Goal: Task Accomplishment & Management: Use online tool/utility

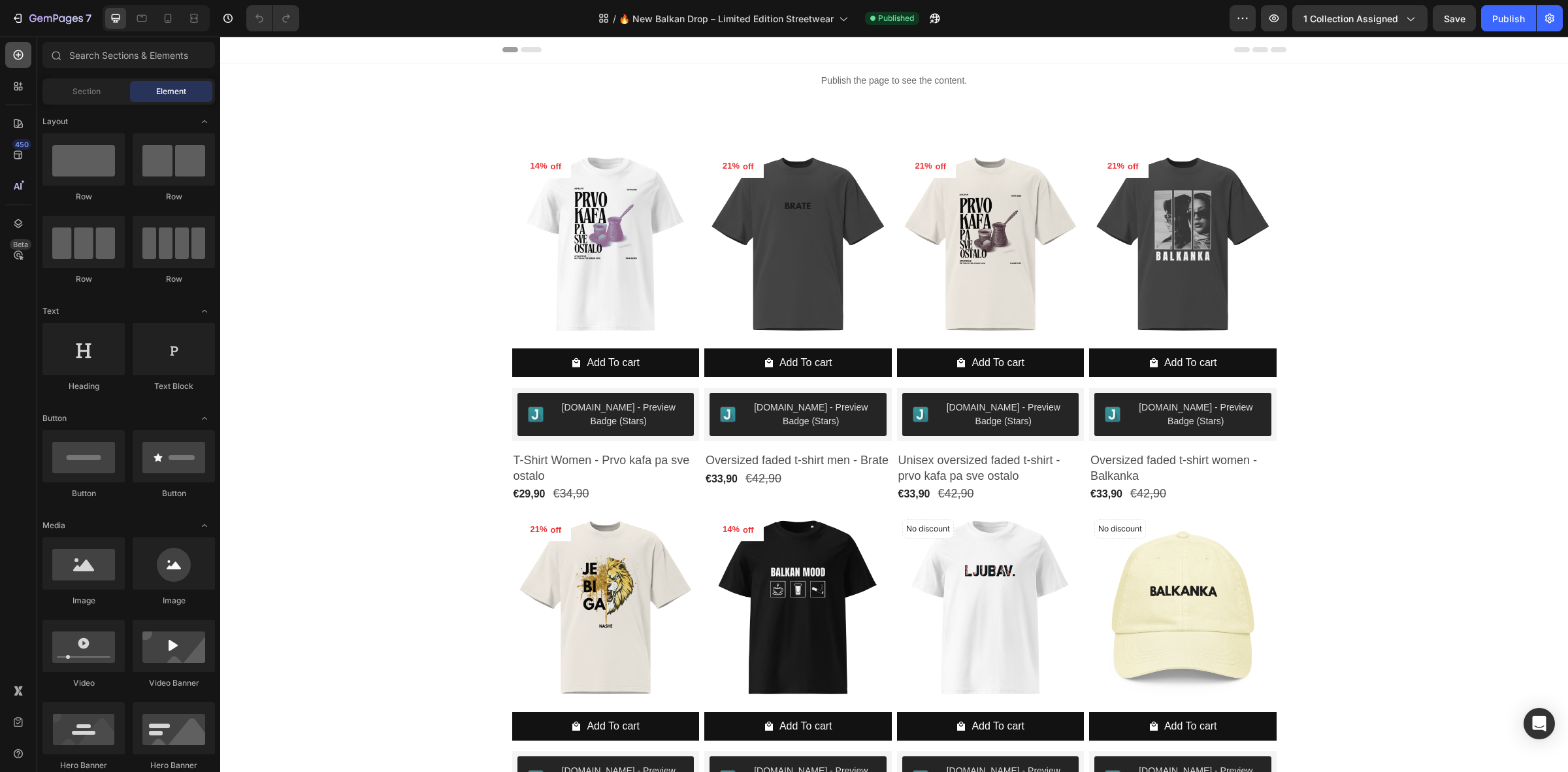
click at [23, 59] on icon at bounding box center [19, 54] width 13 height 13
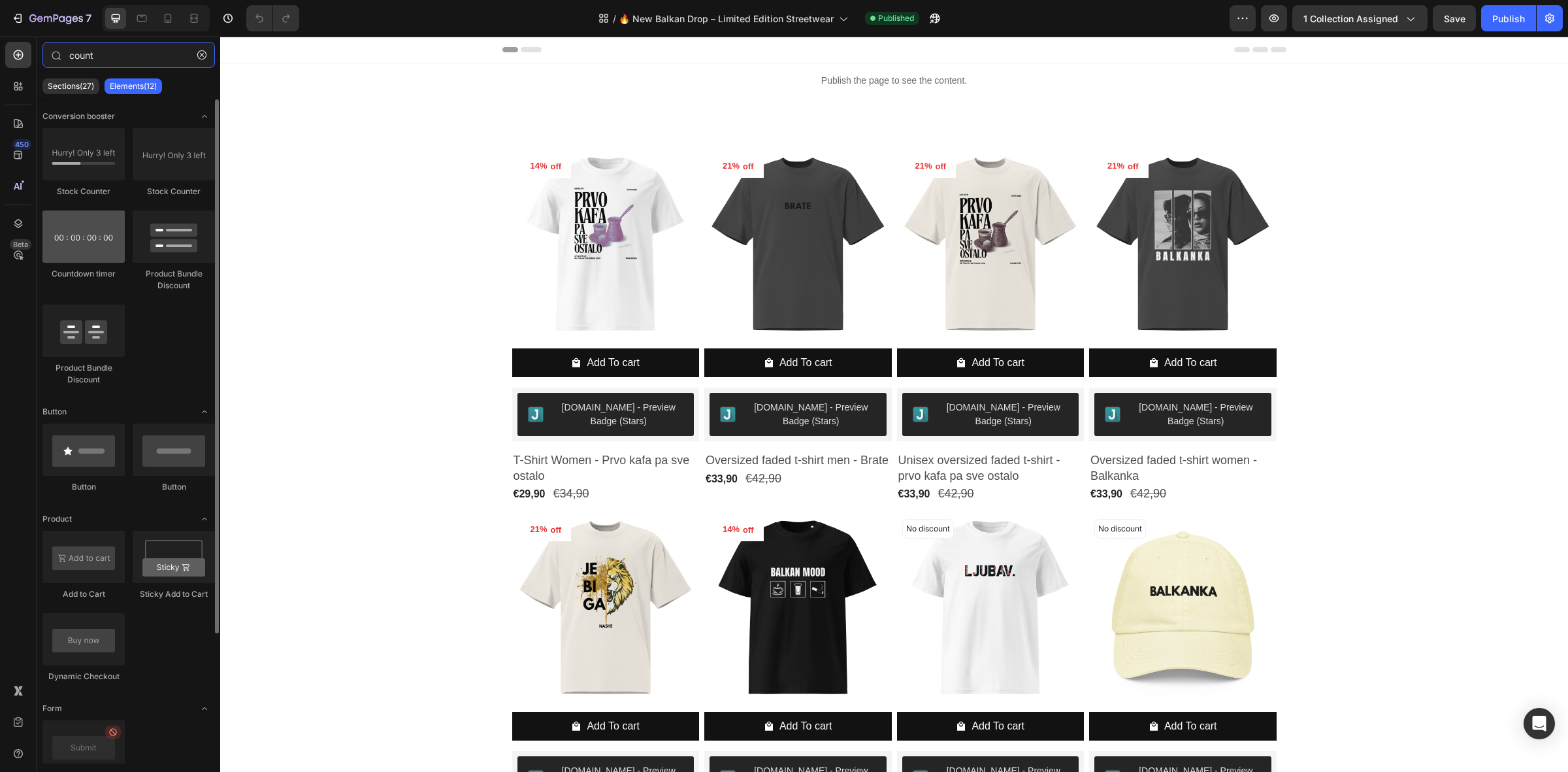
type input "count"
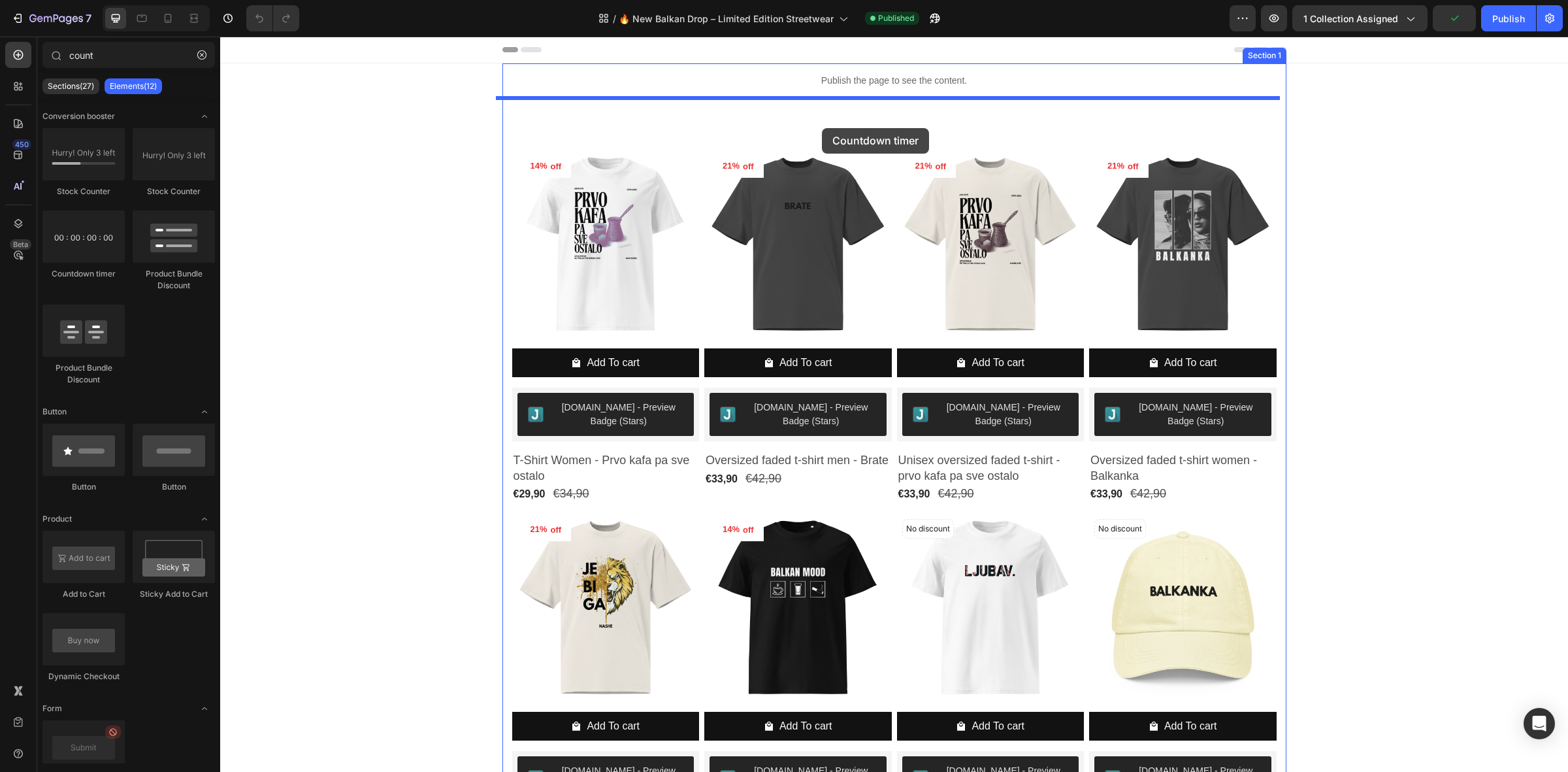
drag, startPoint x: 306, startPoint y: 291, endPoint x: 822, endPoint y: 125, distance: 542.0
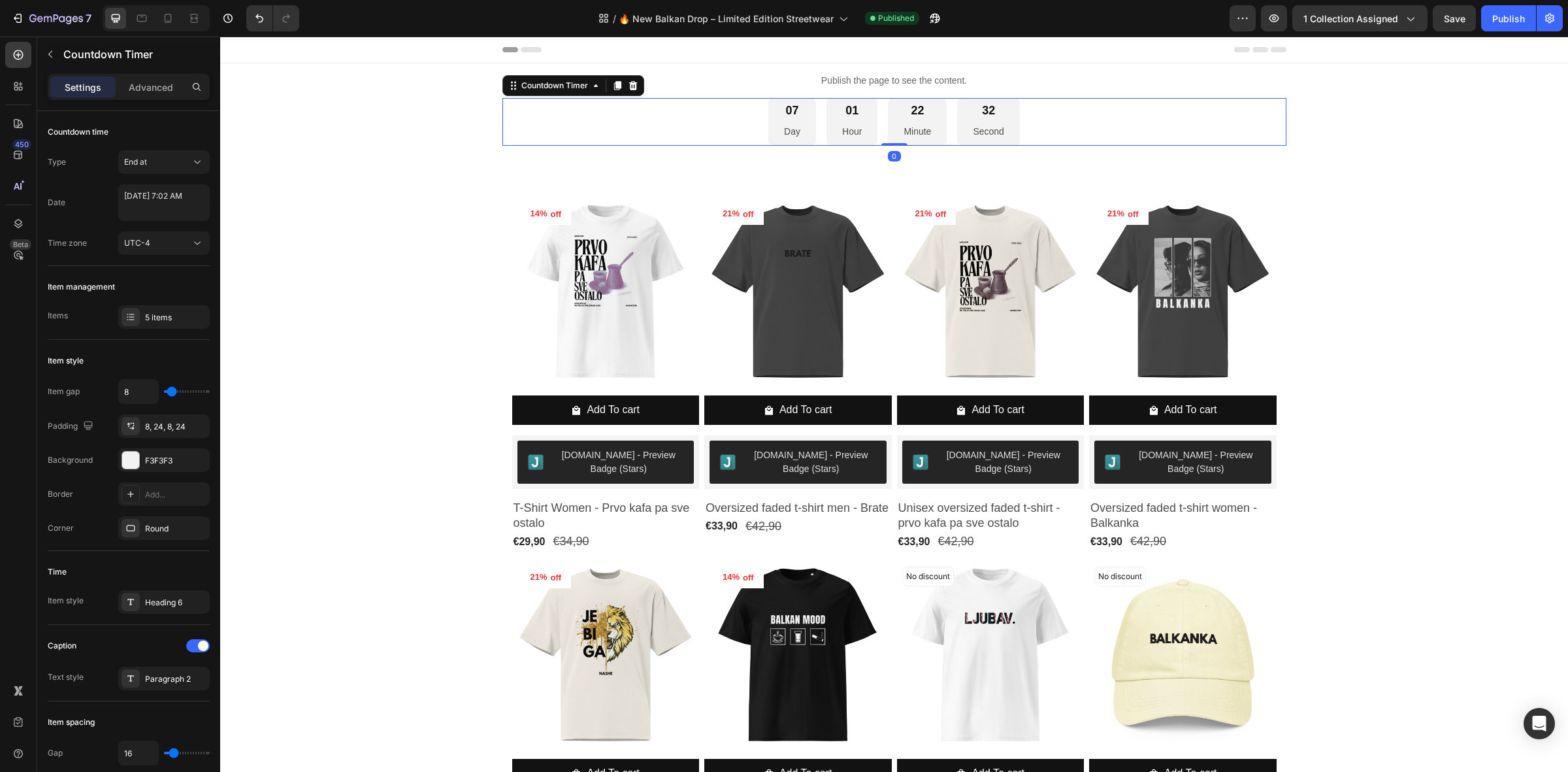
click at [833, 131] on div "01 Hour" at bounding box center [852, 121] width 51 height 48
click at [171, 208] on textarea "[DATE] 7:02 AM" at bounding box center [163, 202] width 91 height 37
select select "7"
select select "2"
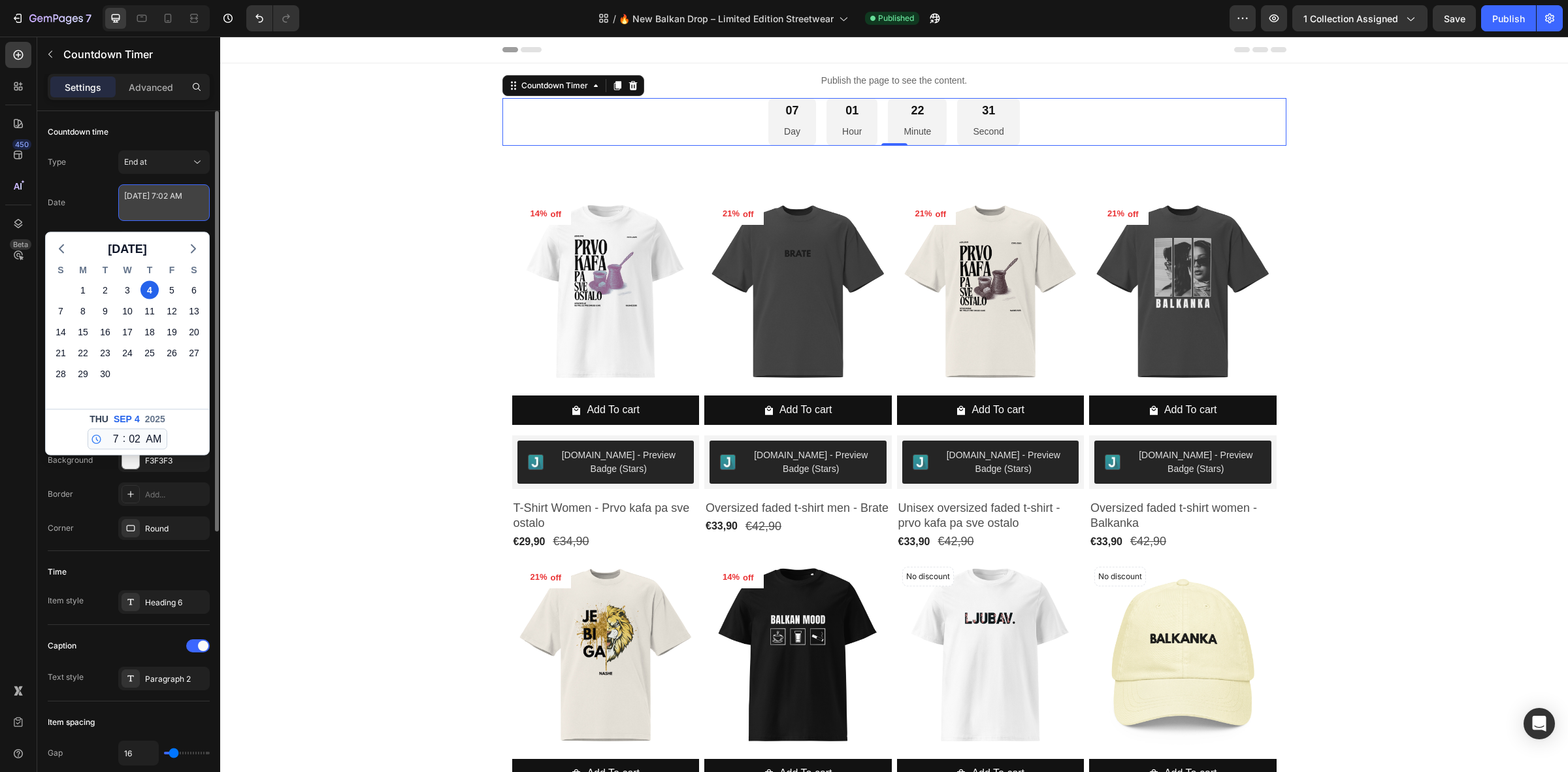
click at [171, 208] on textarea "[DATE] 7:02 AM" at bounding box center [163, 202] width 91 height 37
click at [67, 504] on div "Border" at bounding box center [60, 494] width 25 height 21
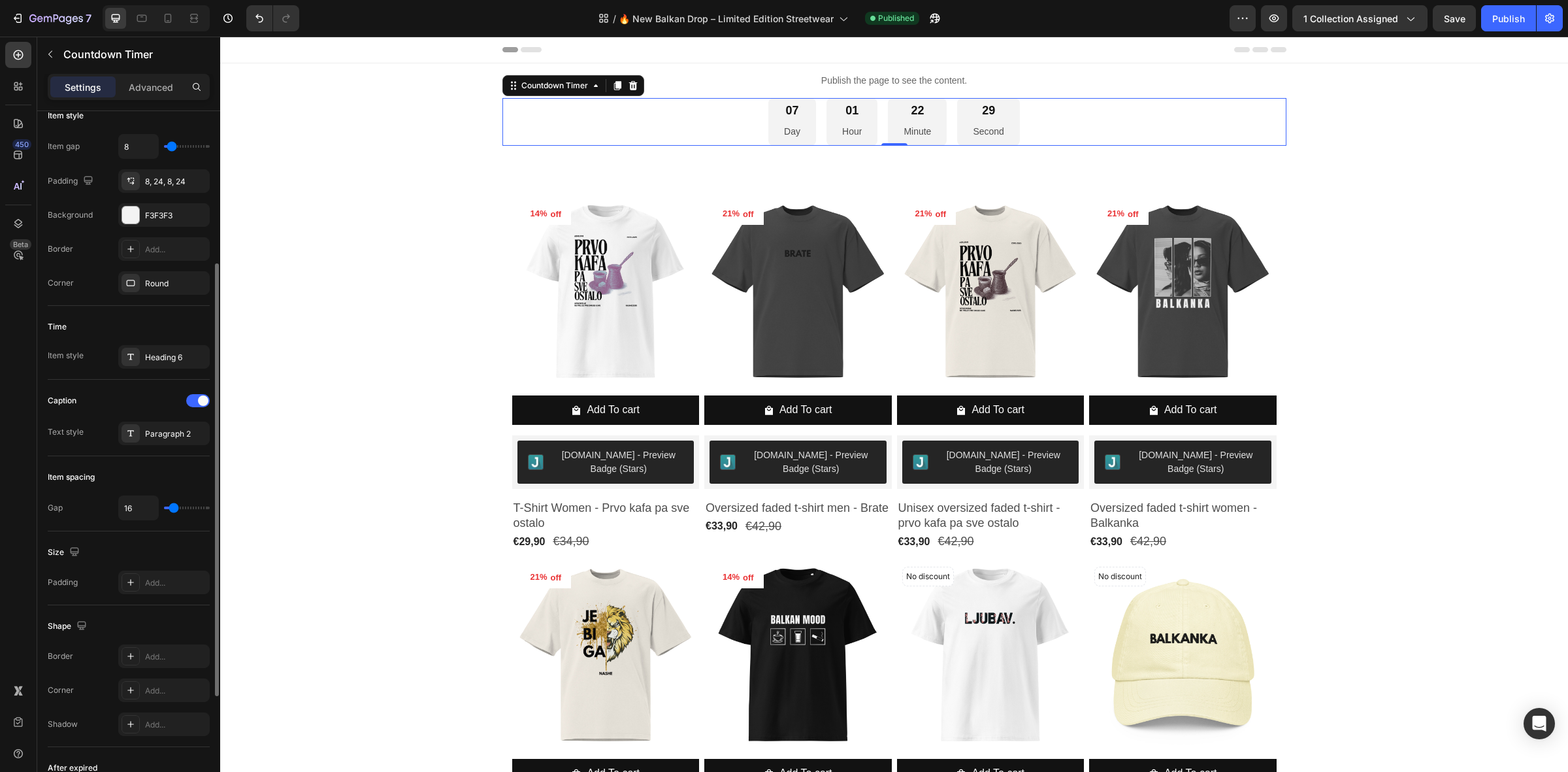
scroll to position [426, 0]
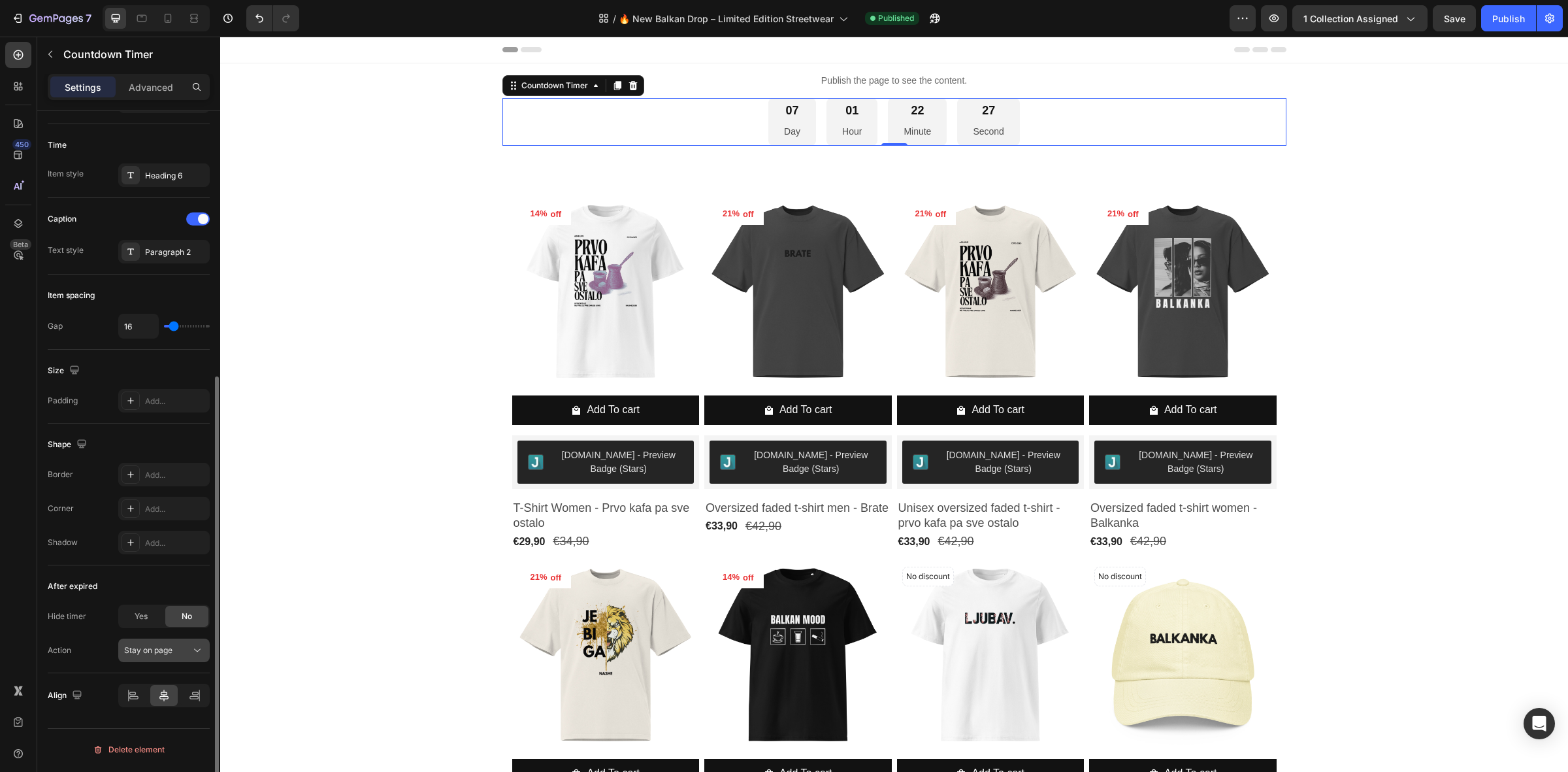
click at [171, 642] on button "Stay on page" at bounding box center [163, 650] width 91 height 23
click at [171, 641] on button "Stay on page" at bounding box center [163, 650] width 91 height 23
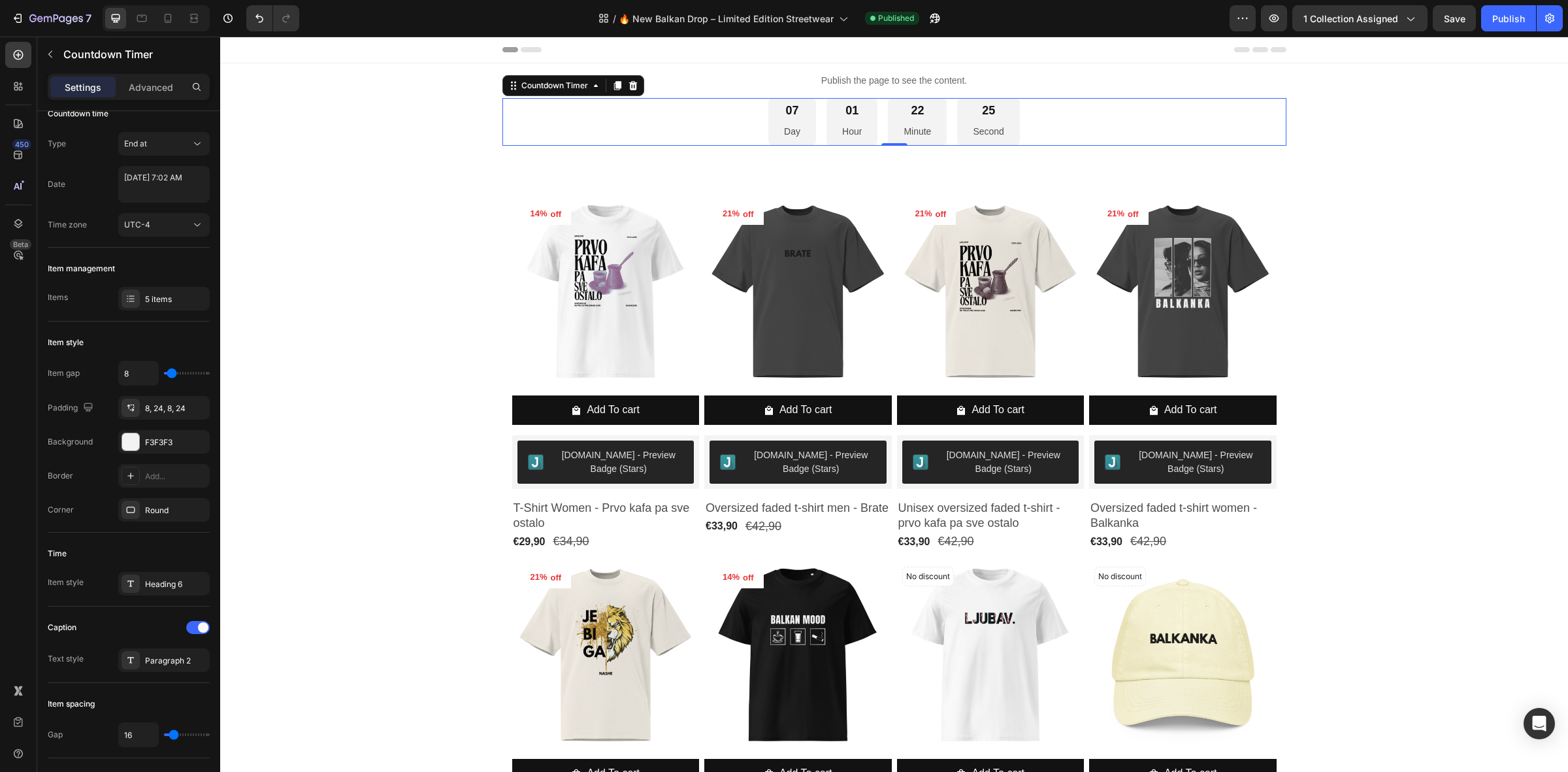
scroll to position [0, 0]
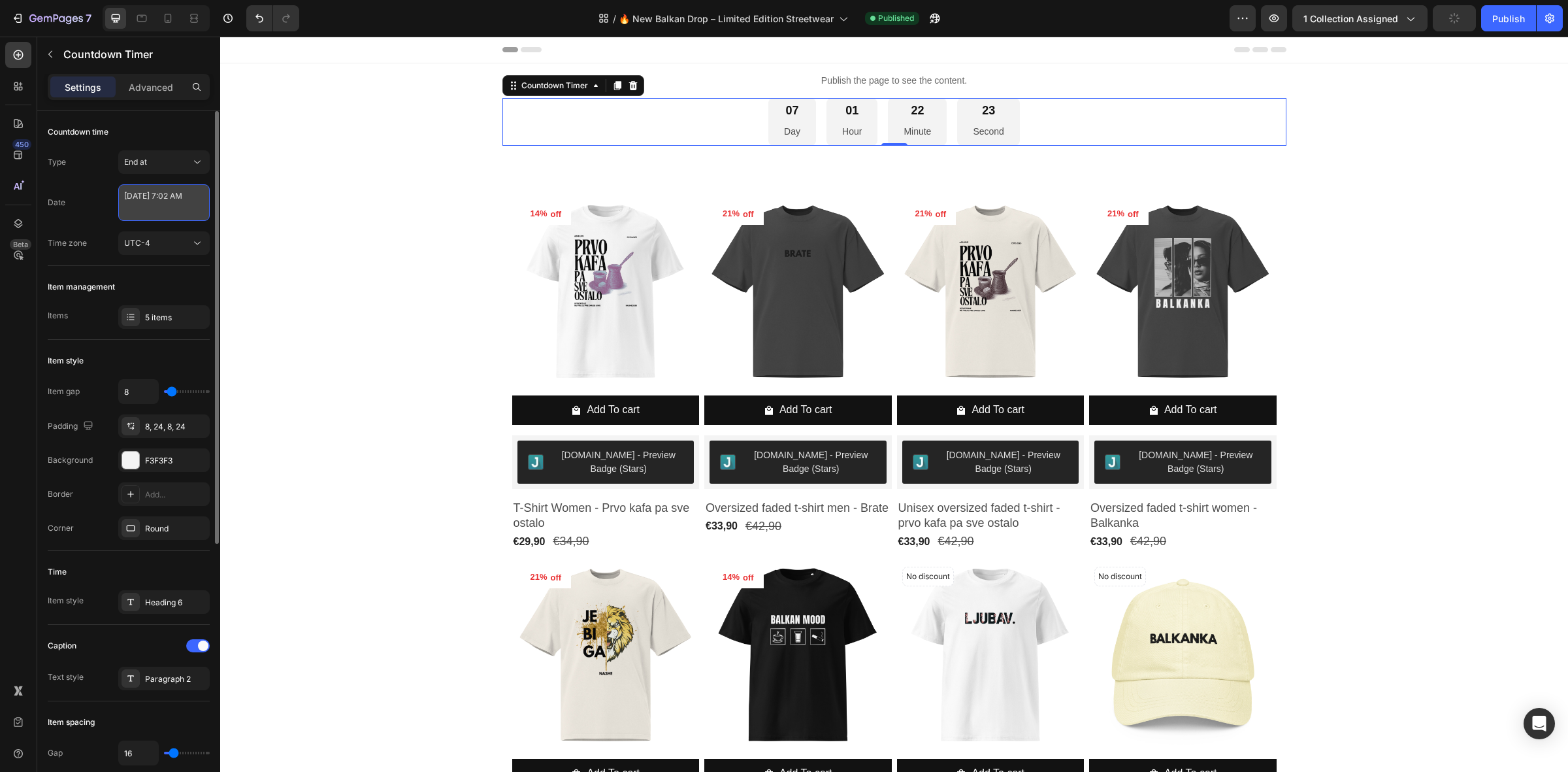
select select "7"
select select "2"
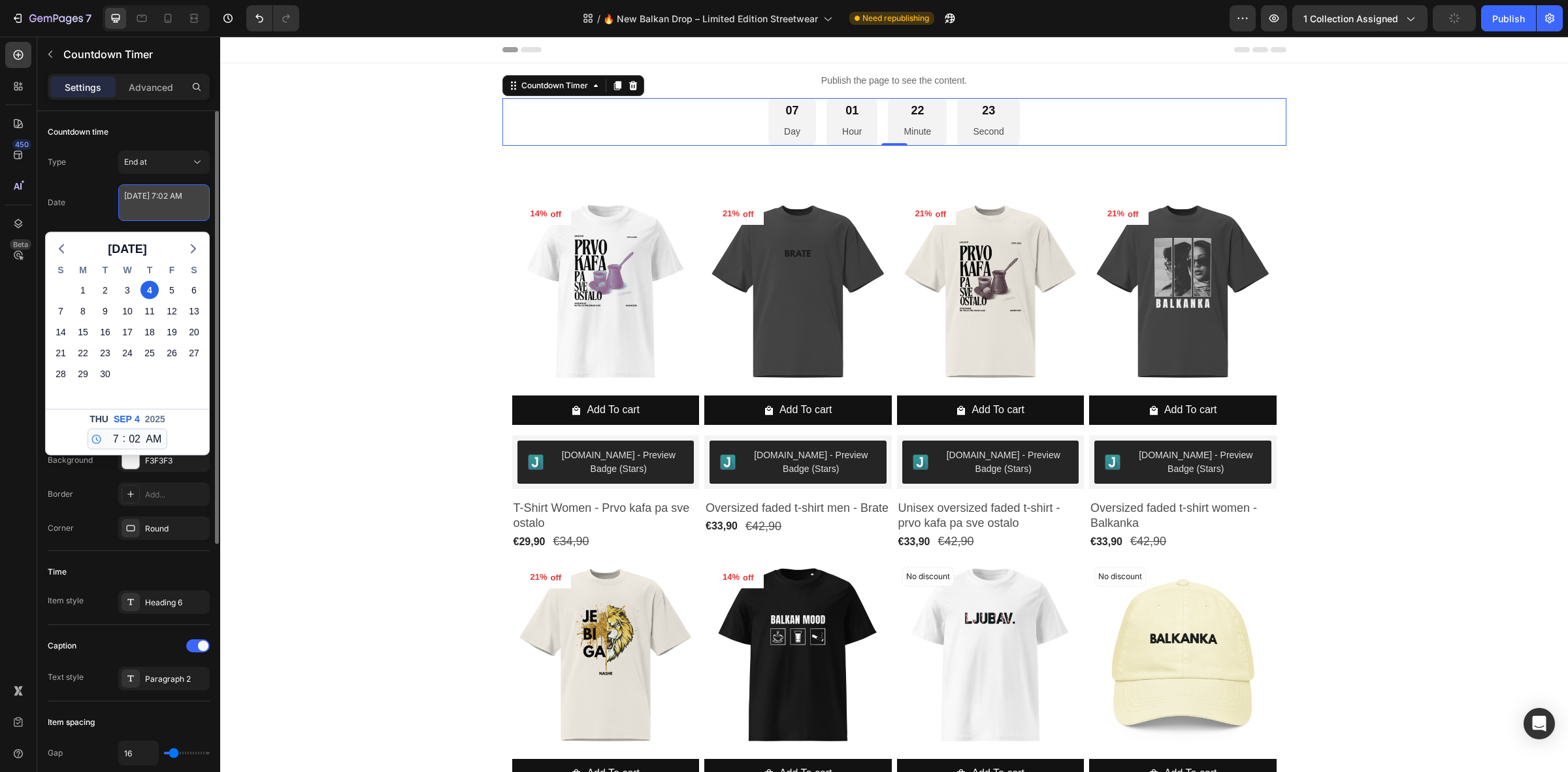
click at [164, 209] on textarea "[DATE] 7:02 AM" at bounding box center [163, 202] width 91 height 37
click at [100, 213] on div "Date [DATE] 7:02 AM [DATE] S M T W T F S 31 1 2 3 4 5 6 7 8 9 10 11 12 13 14 15…" at bounding box center [129, 202] width 162 height 37
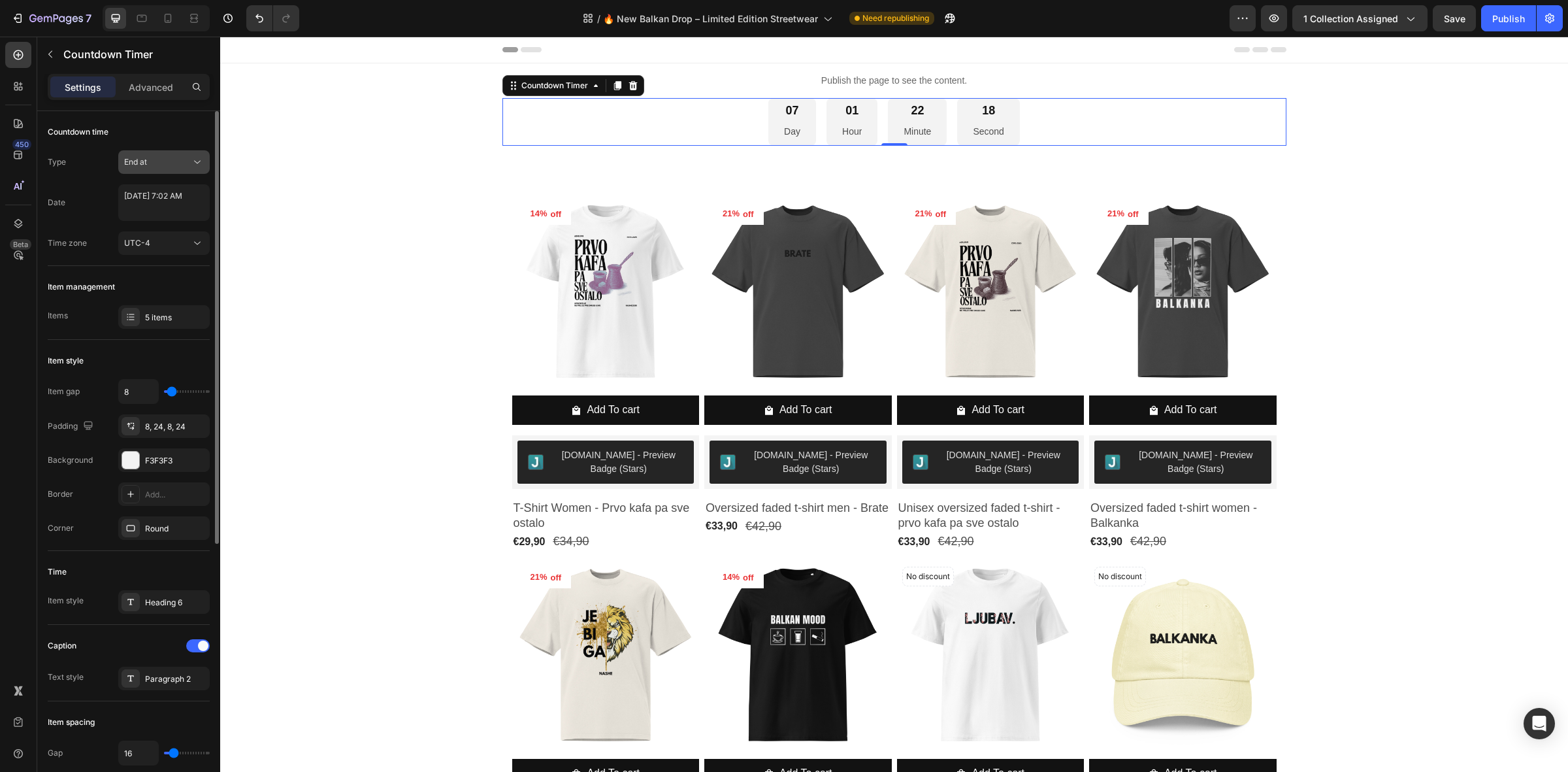
click at [160, 169] on button "End at" at bounding box center [163, 162] width 91 height 23
click at [164, 220] on span "Auto-renew" at bounding box center [146, 219] width 44 height 12
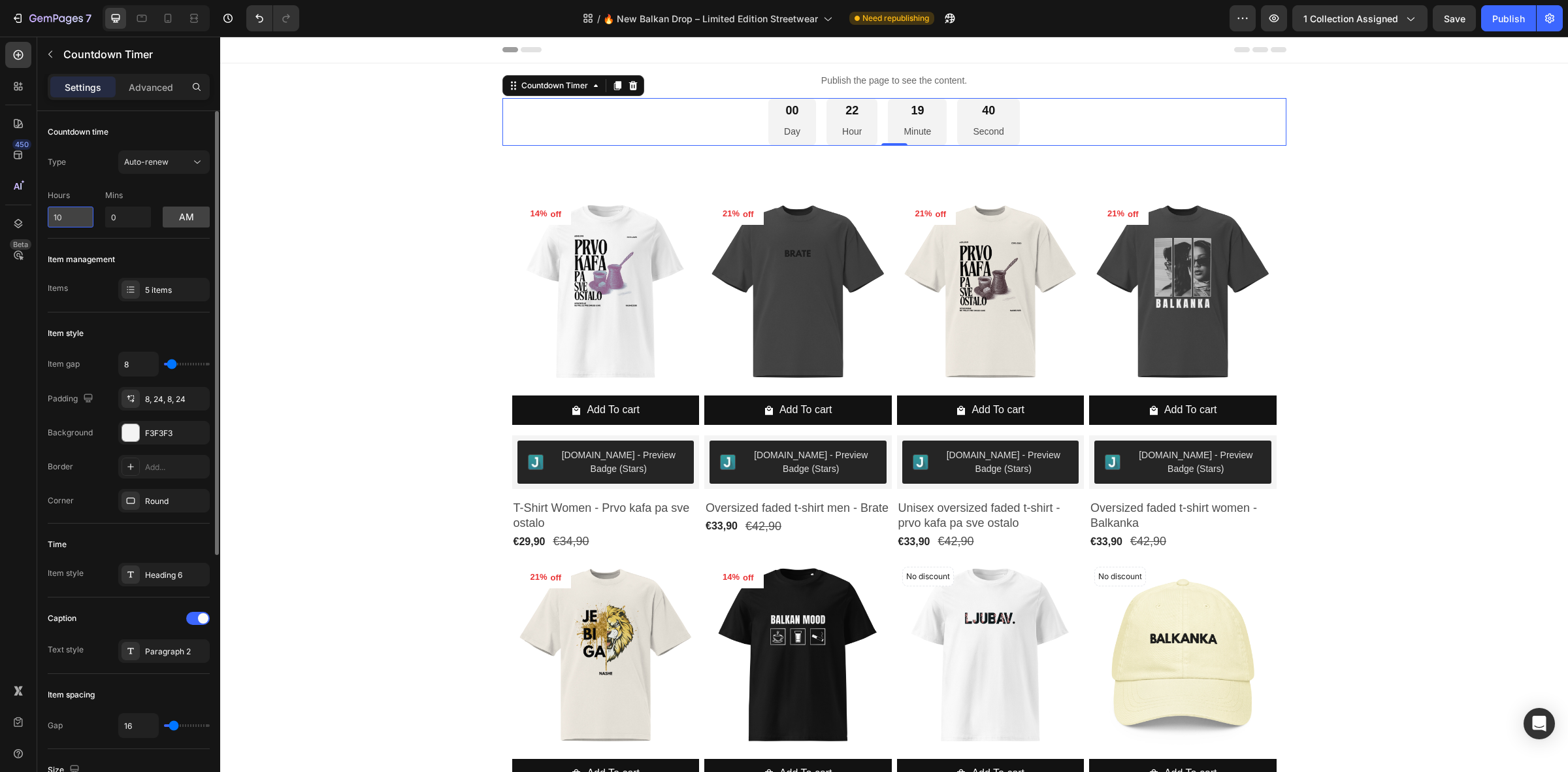
click at [62, 225] on input "10" at bounding box center [70, 217] width 46 height 21
click at [115, 196] on p "Mins" at bounding box center [128, 195] width 46 height 12
click at [66, 216] on input "10" at bounding box center [70, 217] width 46 height 21
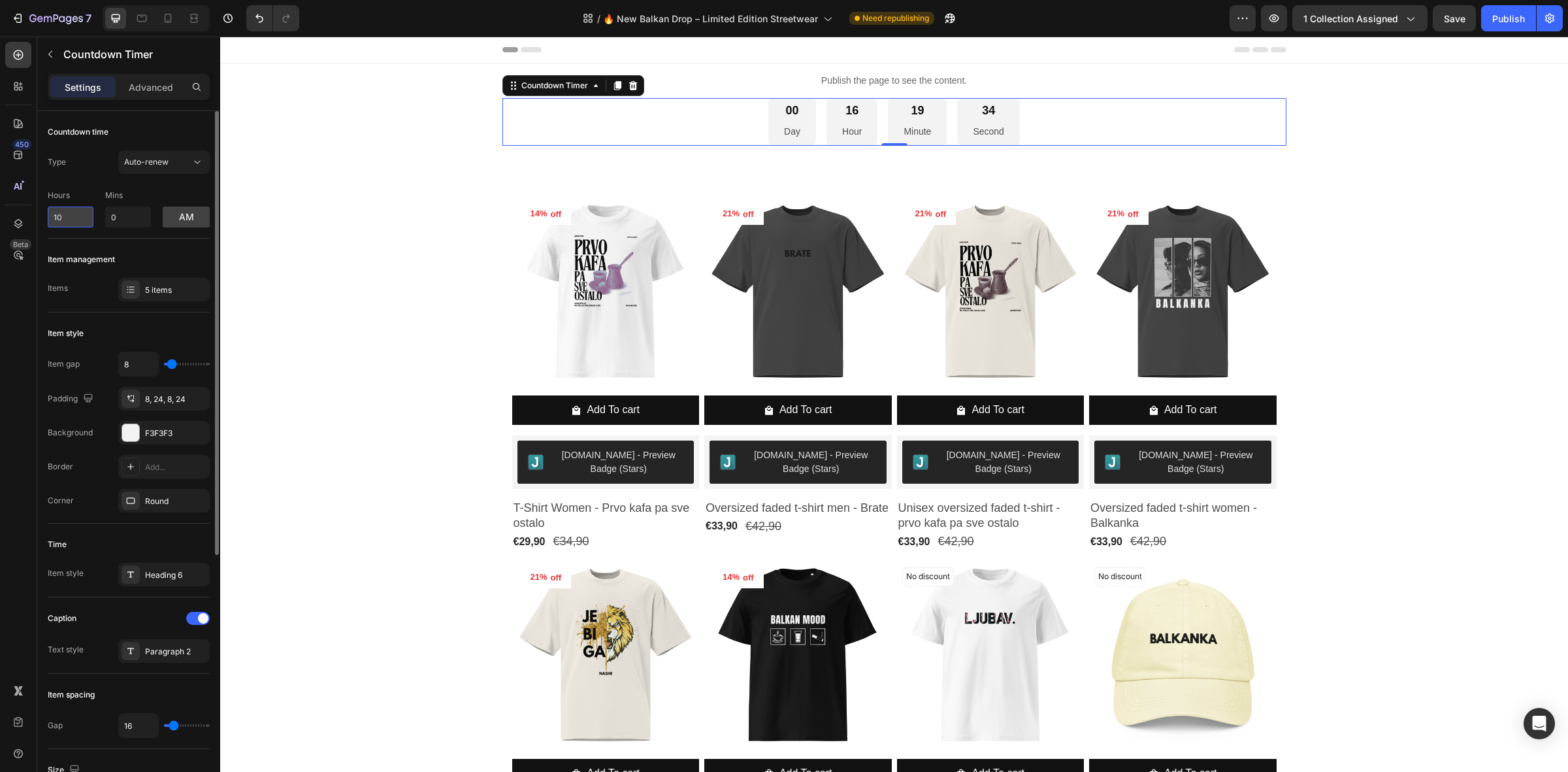
click at [66, 216] on input "10" at bounding box center [70, 217] width 46 height 21
click at [79, 218] on input "1028" at bounding box center [70, 217] width 46 height 21
click at [79, 217] on input "1028" at bounding box center [70, 217] width 46 height 21
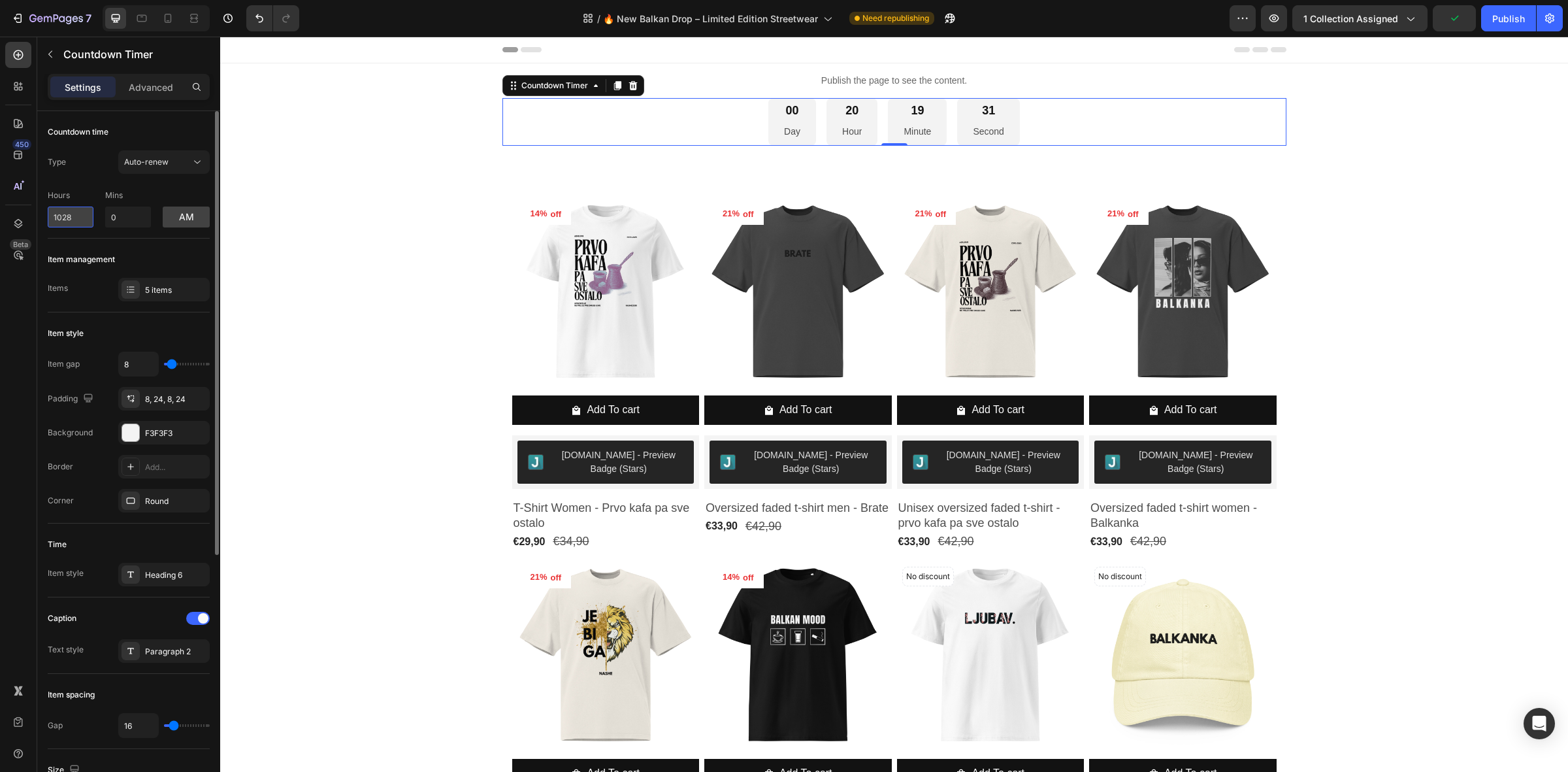
click at [79, 217] on input "1028" at bounding box center [70, 217] width 46 height 21
click at [99, 313] on div "Countdown time Type Auto-renew Hours 10 Mins 0 am" at bounding box center [129, 418] width 162 height 211
click at [76, 223] on input "10" at bounding box center [70, 217] width 46 height 21
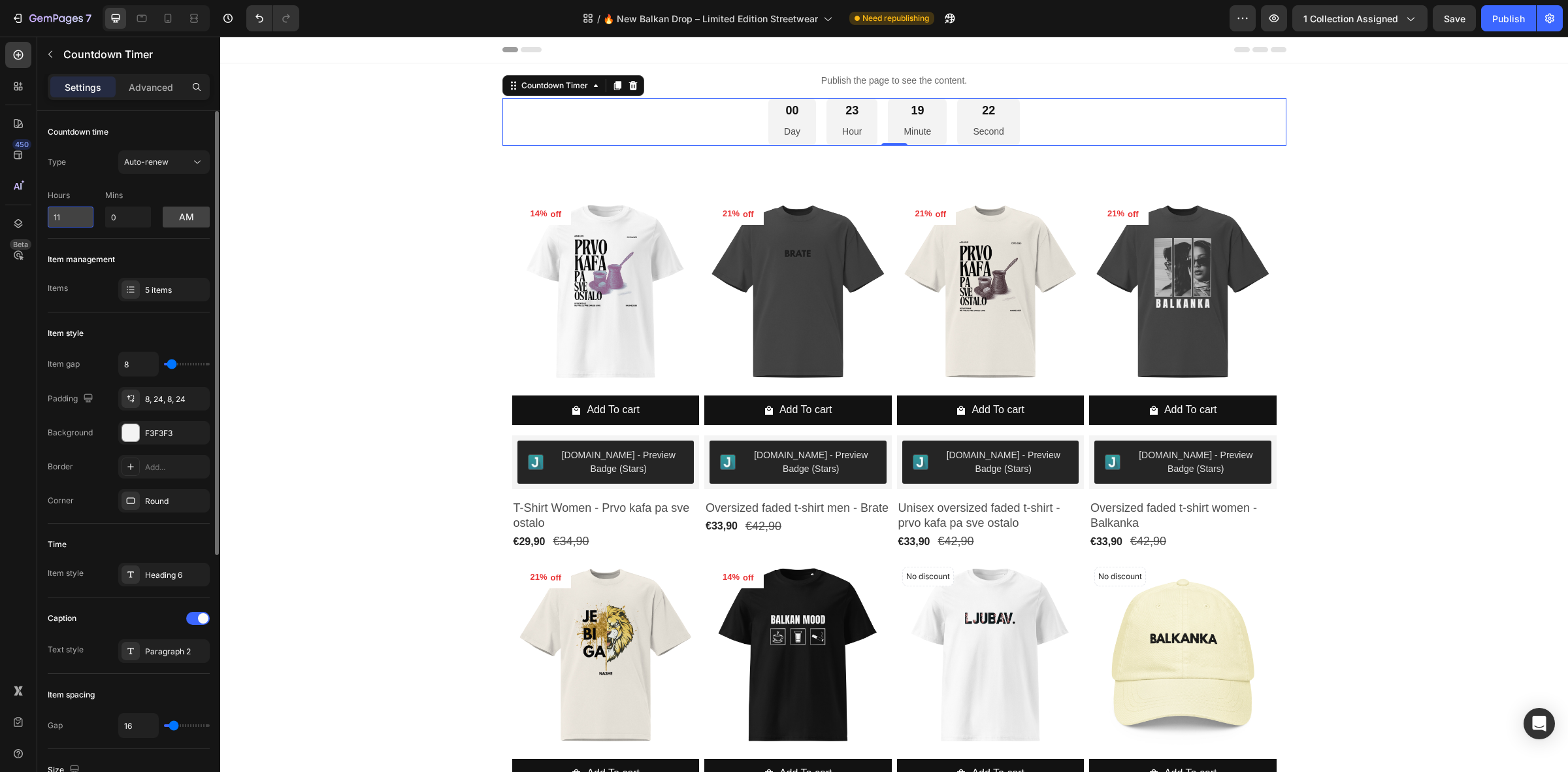
type input "12"
click at [186, 223] on button "am" at bounding box center [186, 217] width 47 height 21
click at [186, 223] on button "pm" at bounding box center [186, 217] width 47 height 21
click at [186, 223] on button "am" at bounding box center [186, 217] width 47 height 21
click at [186, 223] on button "pm" at bounding box center [186, 217] width 47 height 21
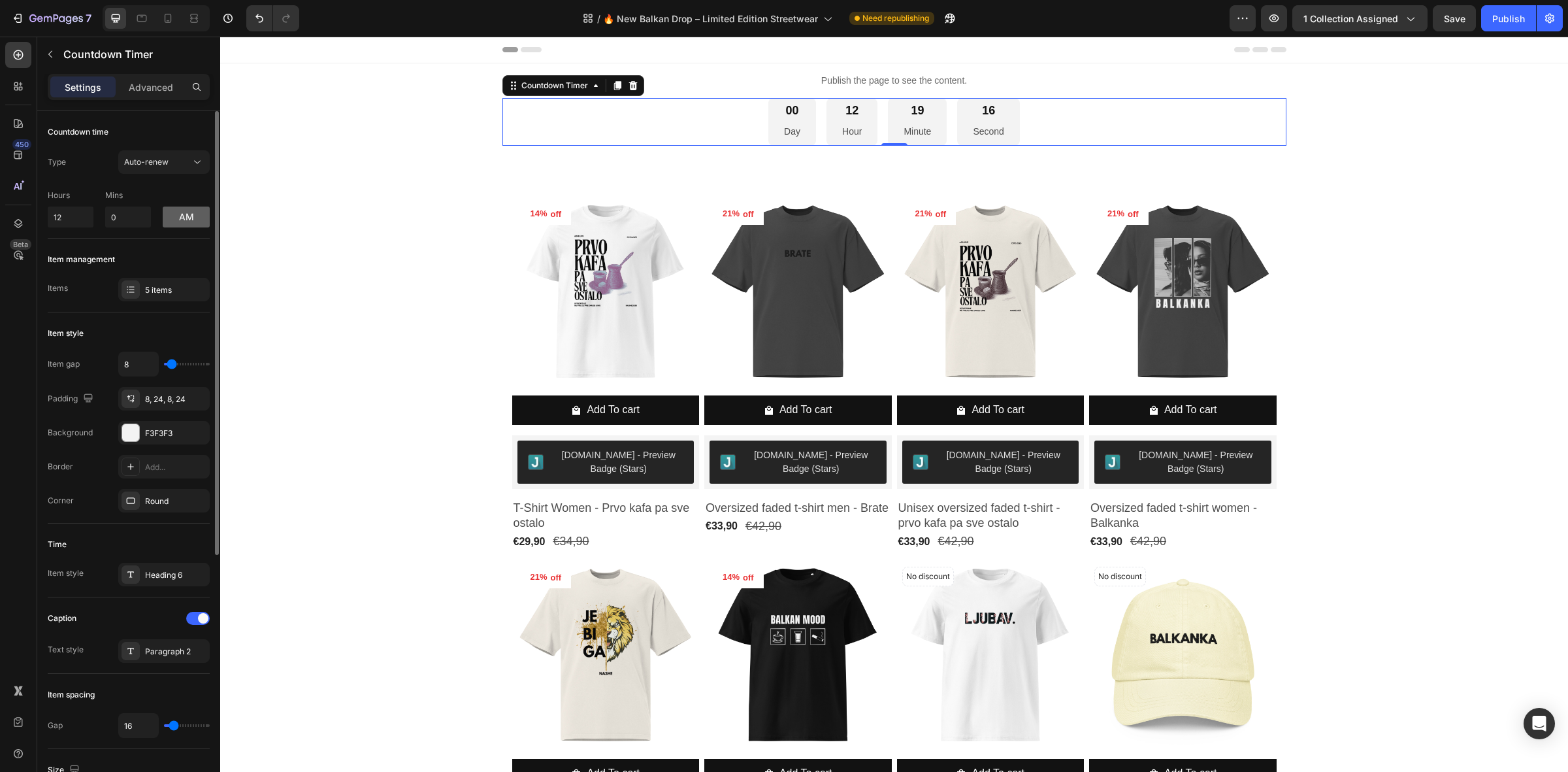
click at [181, 223] on button "am" at bounding box center [186, 217] width 47 height 21
click at [181, 223] on button "pm" at bounding box center [186, 217] width 47 height 21
click at [136, 224] on input "0" at bounding box center [128, 217] width 46 height 21
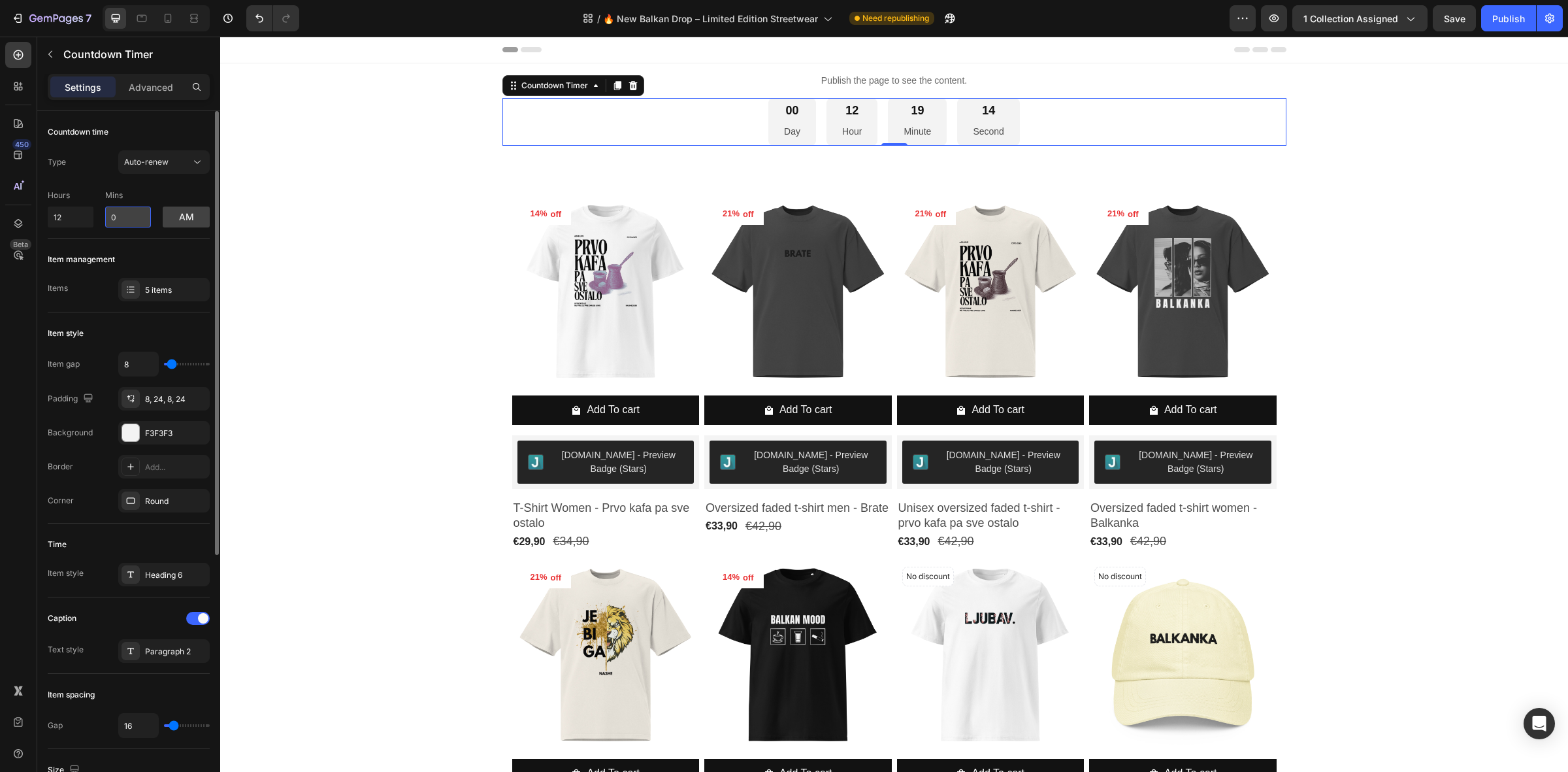
click at [136, 224] on input "0" at bounding box center [128, 217] width 46 height 21
type input "61"
type input "10"
type input "18"
click at [73, 216] on input "10" at bounding box center [70, 217] width 46 height 21
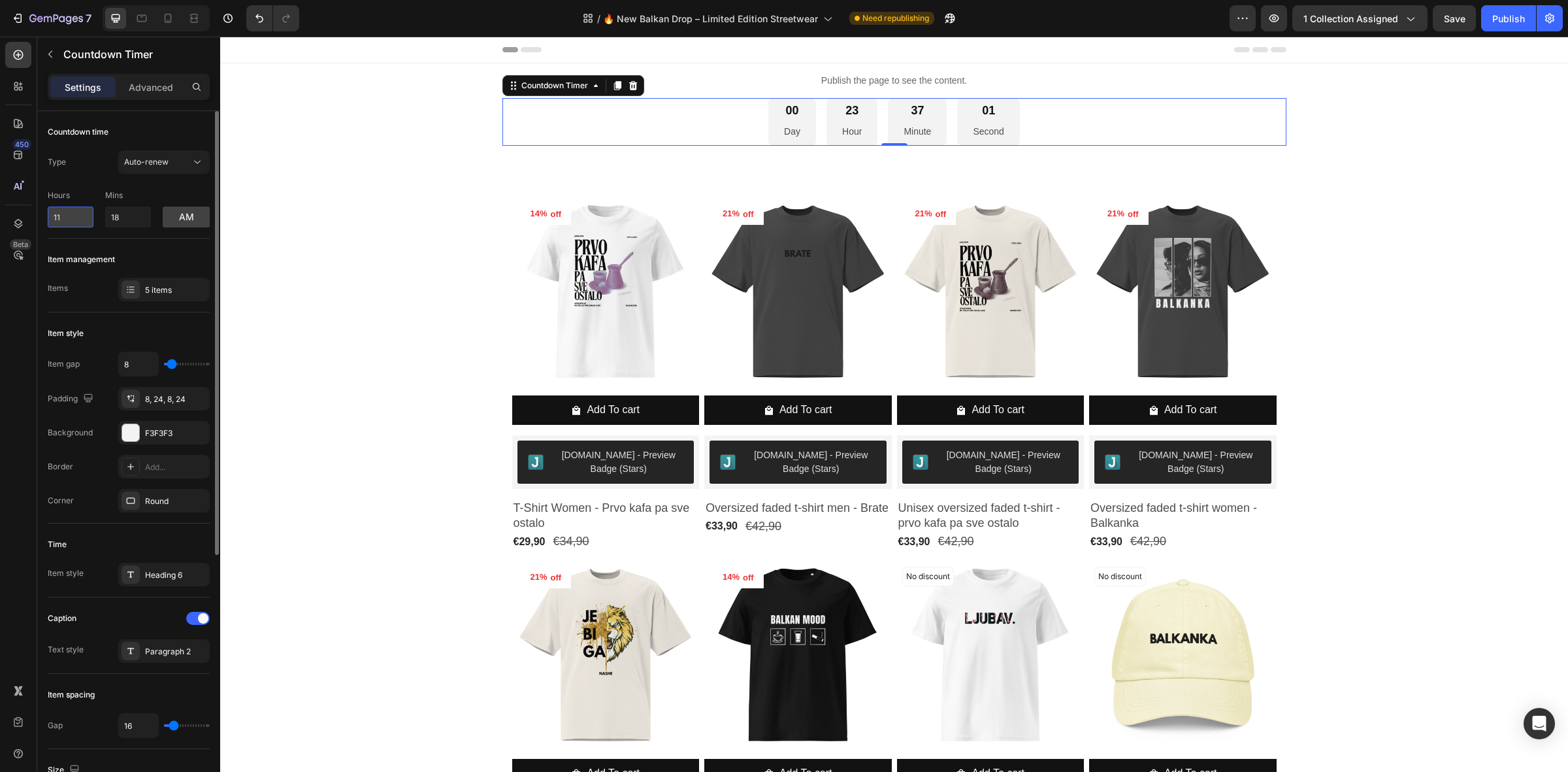
type input "12"
click at [132, 188] on div "Hours 12 Mins 18 am" at bounding box center [129, 206] width 162 height 43
click at [171, 178] on div "Type Auto-renew Hours 12 Mins 18 am" at bounding box center [129, 189] width 162 height 77
click at [171, 165] on div "Auto-renew" at bounding box center [157, 162] width 67 height 12
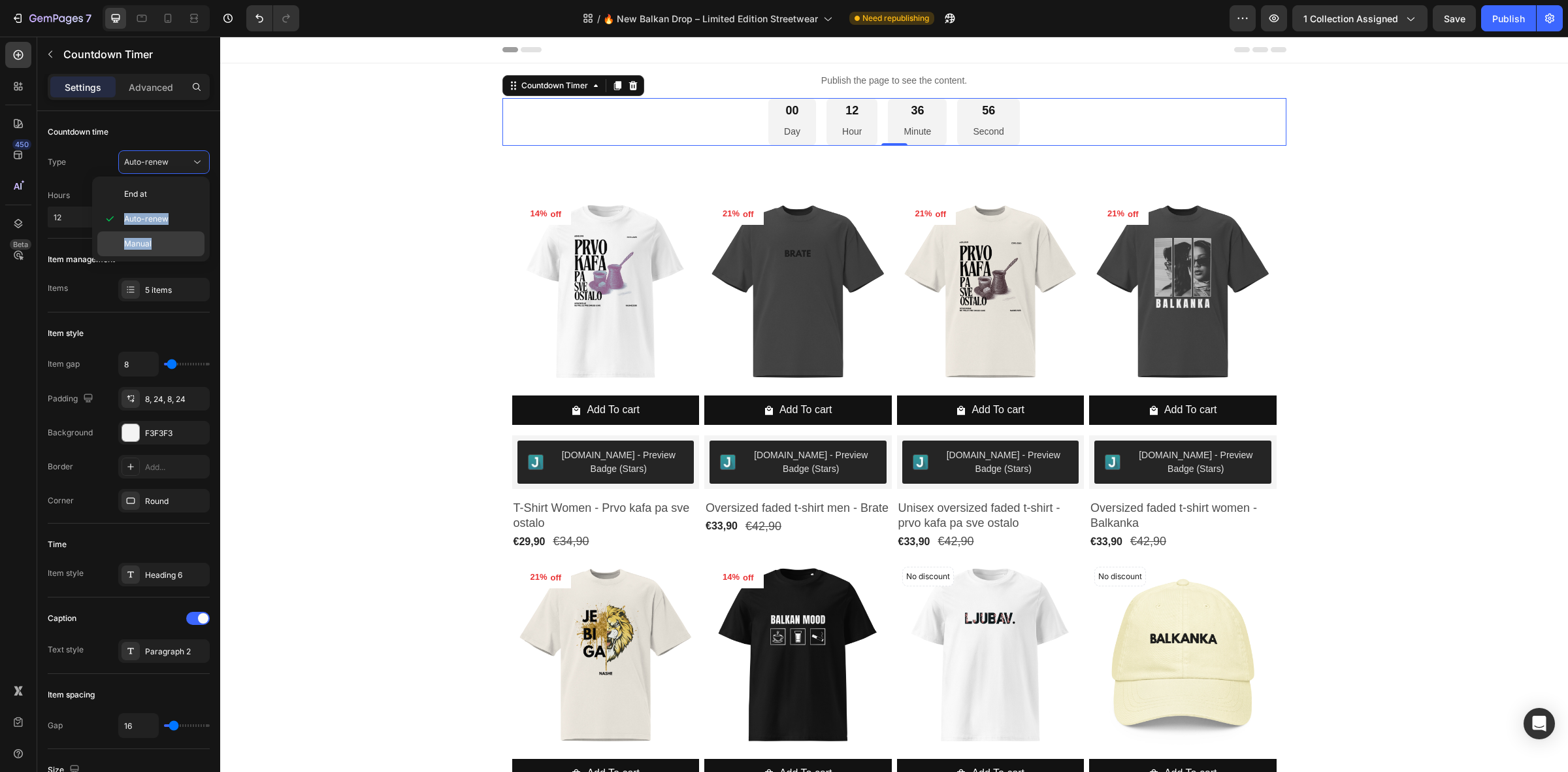
drag, startPoint x: 161, startPoint y: 199, endPoint x: 152, endPoint y: 241, distance: 43.0
click at [152, 241] on div "End at Auto-renew Manual" at bounding box center [151, 218] width 107 height 74
click at [152, 241] on p "Manual" at bounding box center [161, 243] width 74 height 12
click at [66, 221] on input "0" at bounding box center [70, 218] width 46 height 21
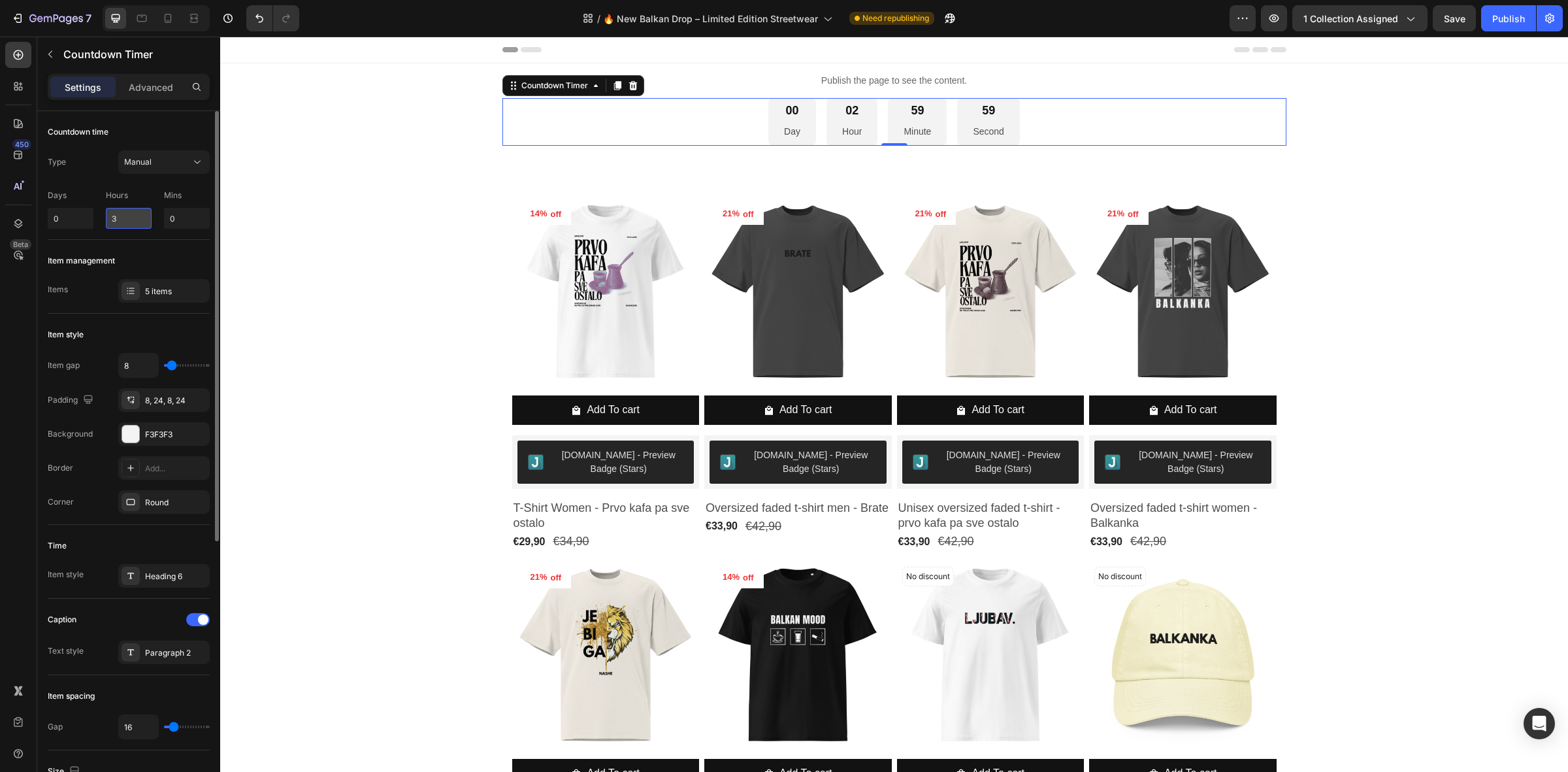
click at [113, 219] on input "3" at bounding box center [129, 218] width 46 height 21
type input "28"
type input "1"
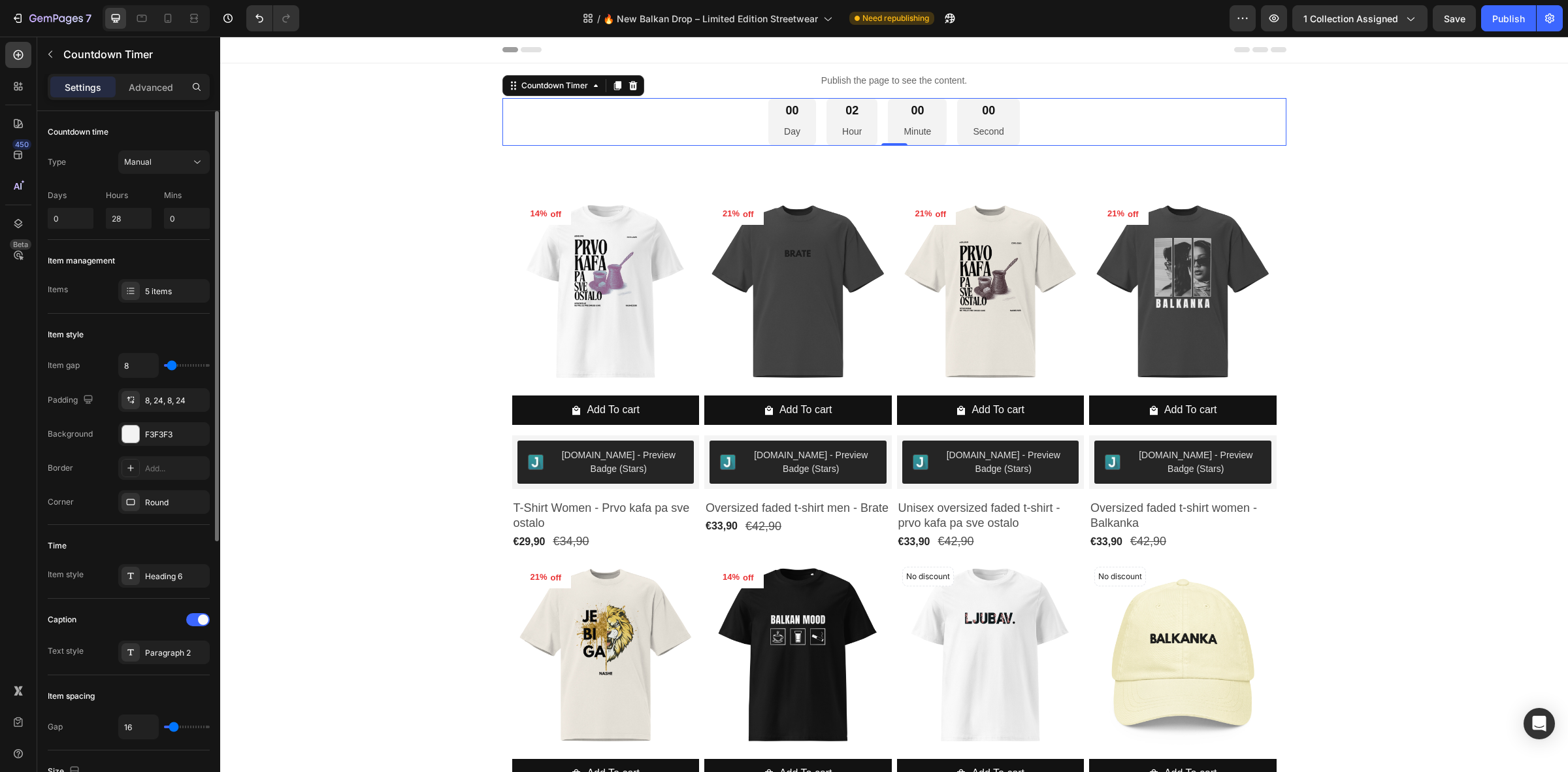
type input "4"
click at [128, 190] on p "Hours" at bounding box center [129, 195] width 46 height 12
click at [129, 214] on input "4" at bounding box center [129, 218] width 46 height 21
click at [125, 218] on input "4" at bounding box center [129, 218] width 46 height 21
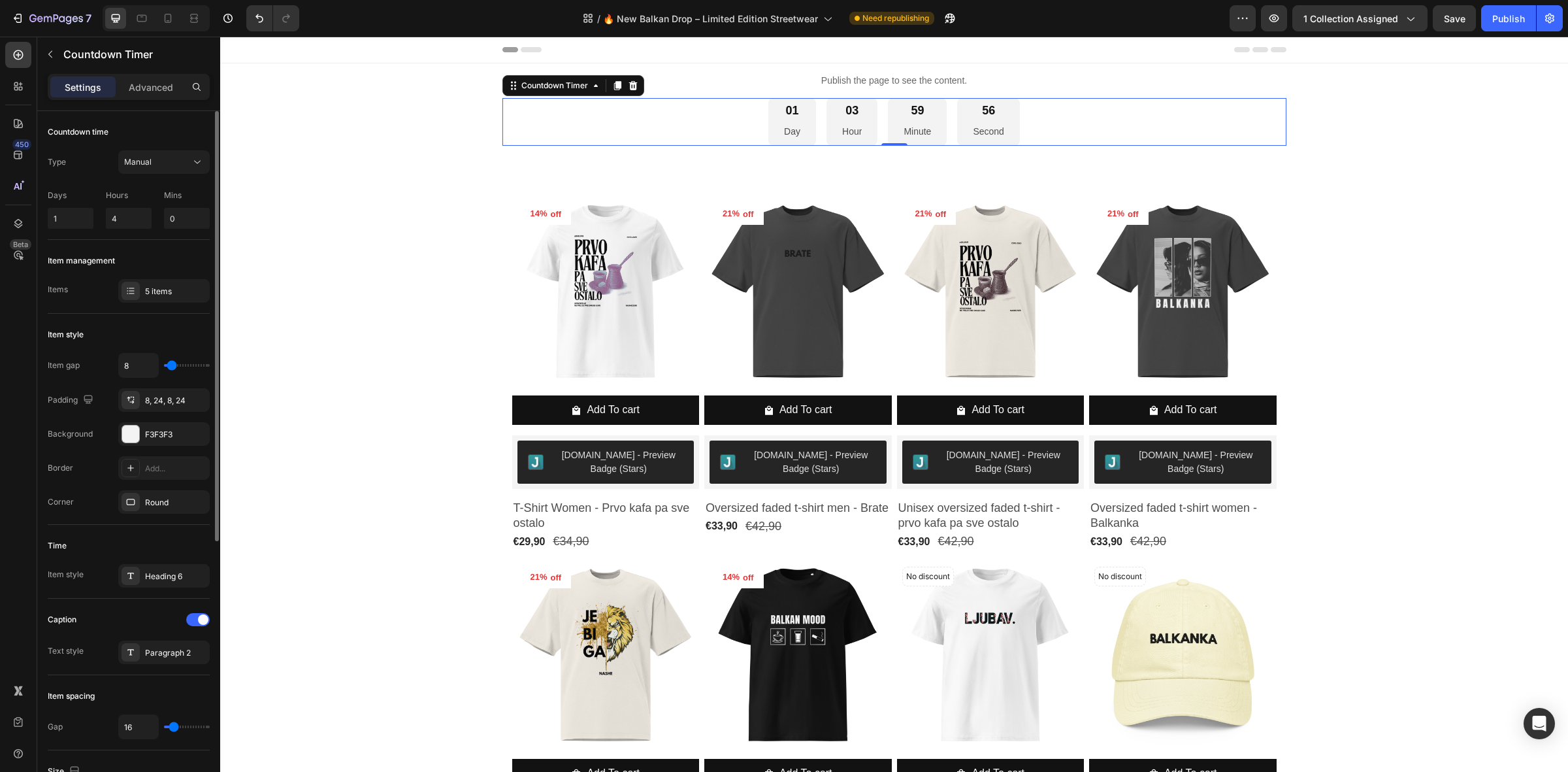
click at [116, 178] on div "Type Manual Days 1 Hours 4 Mins 0" at bounding box center [129, 189] width 162 height 78
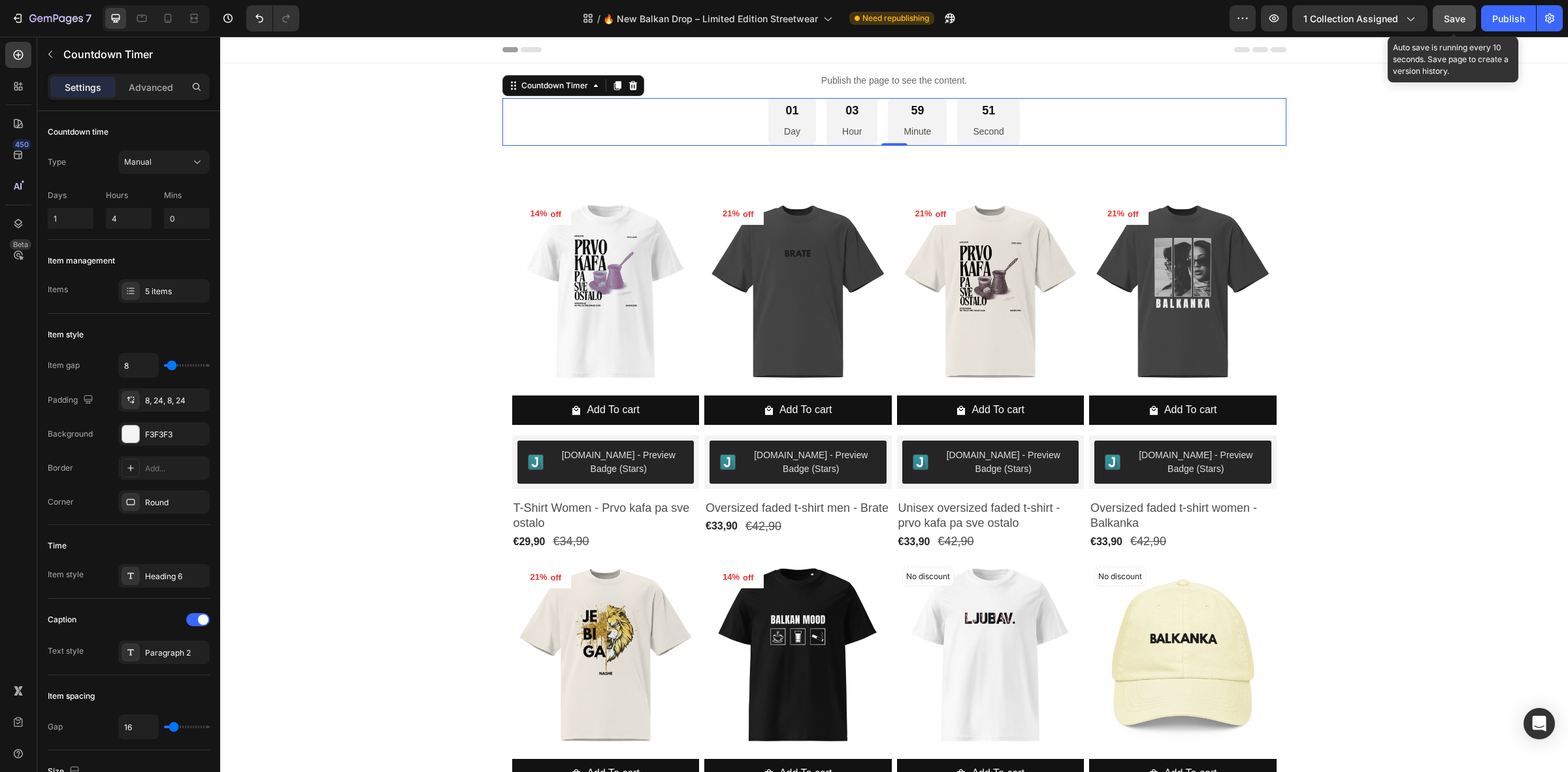
click at [1440, 15] on button "Save" at bounding box center [1454, 19] width 43 height 26
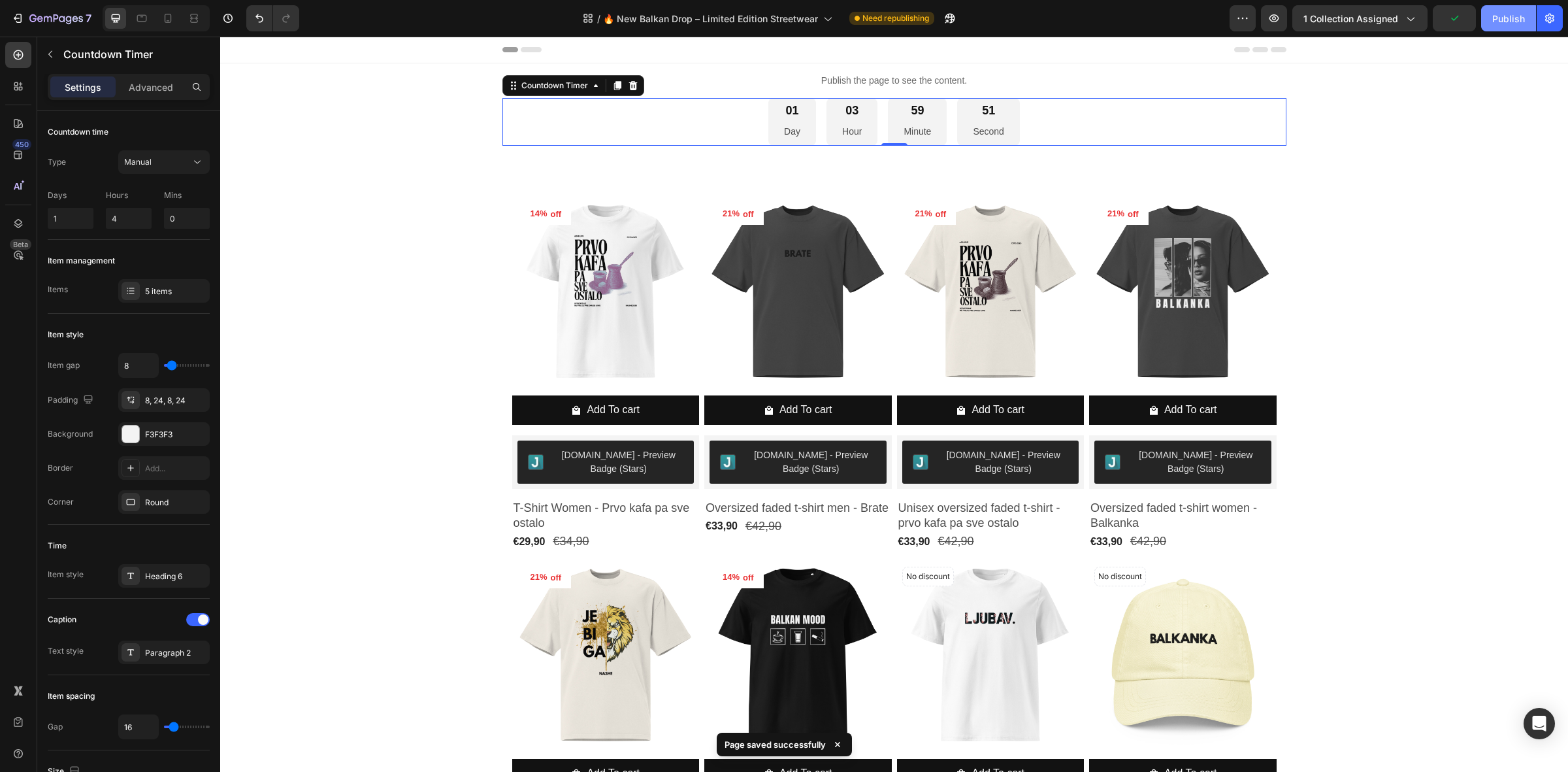
click at [1499, 23] on div "Publish" at bounding box center [1508, 19] width 33 height 14
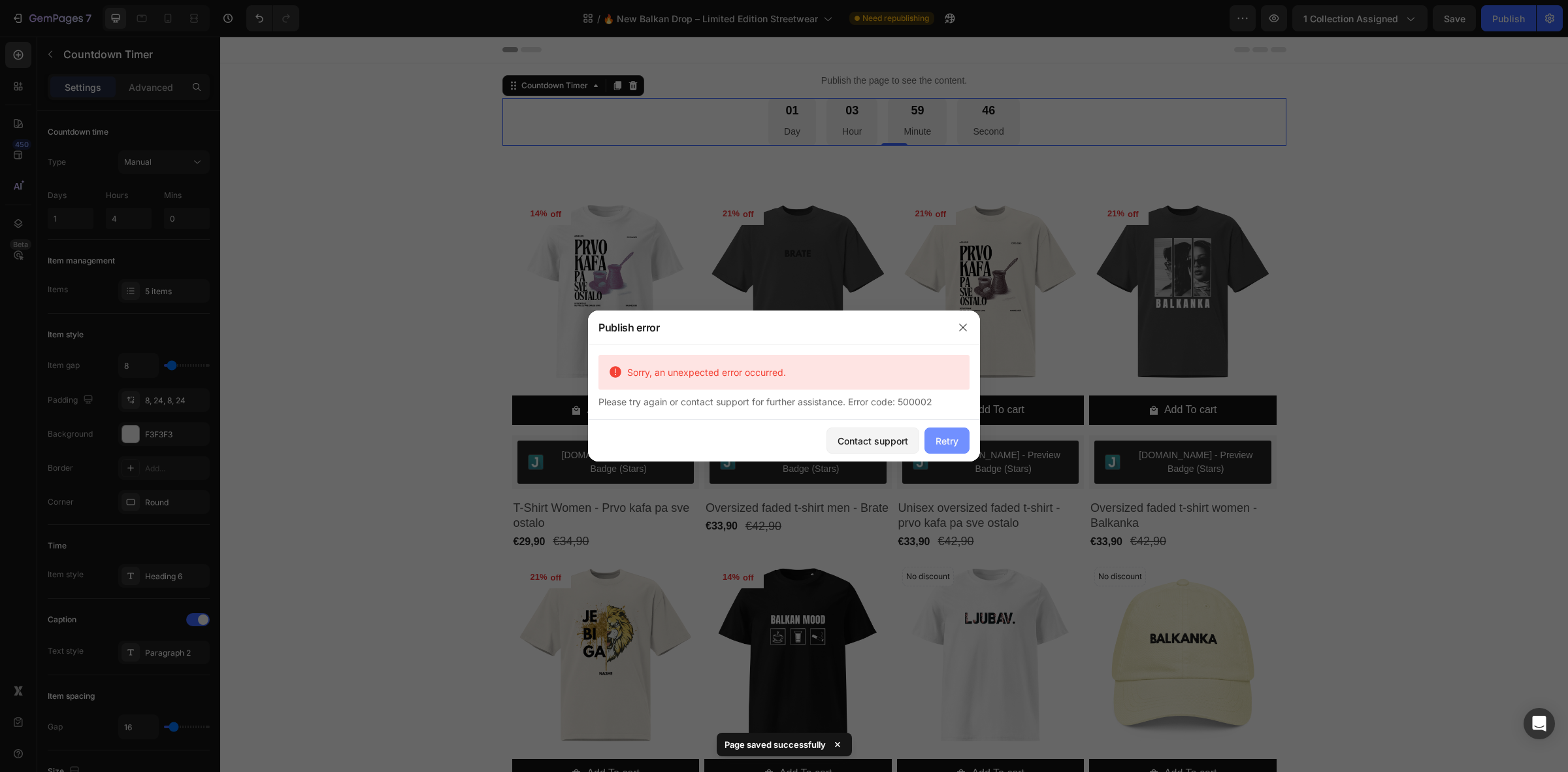
click at [944, 440] on div "Retry" at bounding box center [946, 440] width 23 height 14
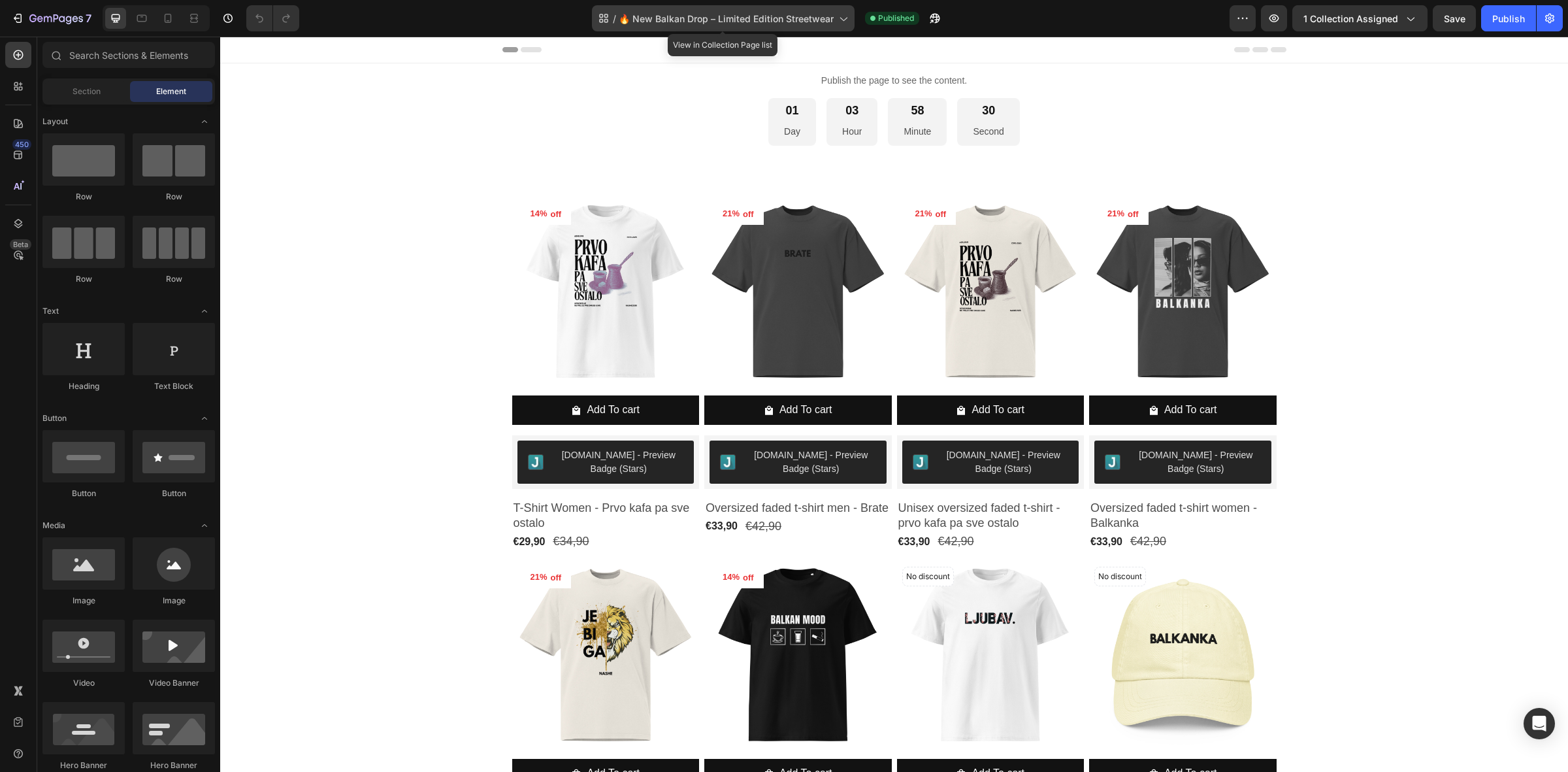
click at [673, 18] on span "🔥 New Balkan Drop – Limited Edition Streetwear" at bounding box center [726, 19] width 215 height 14
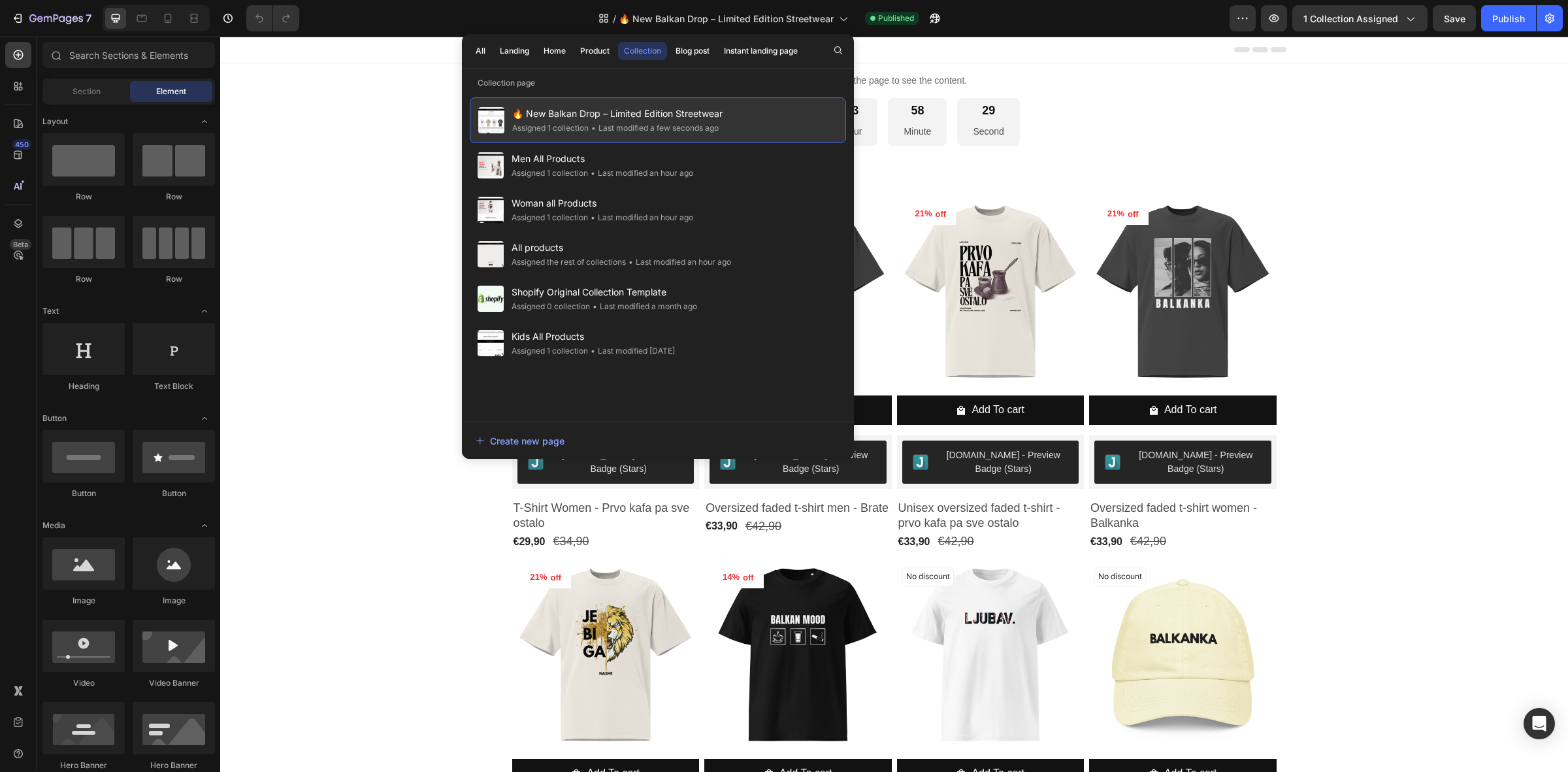
click at [548, 142] on div "🔥 New Balkan Drop – Limited Edition Streetwear Assigned 1 collection • Last mod…" at bounding box center [657, 120] width 377 height 46
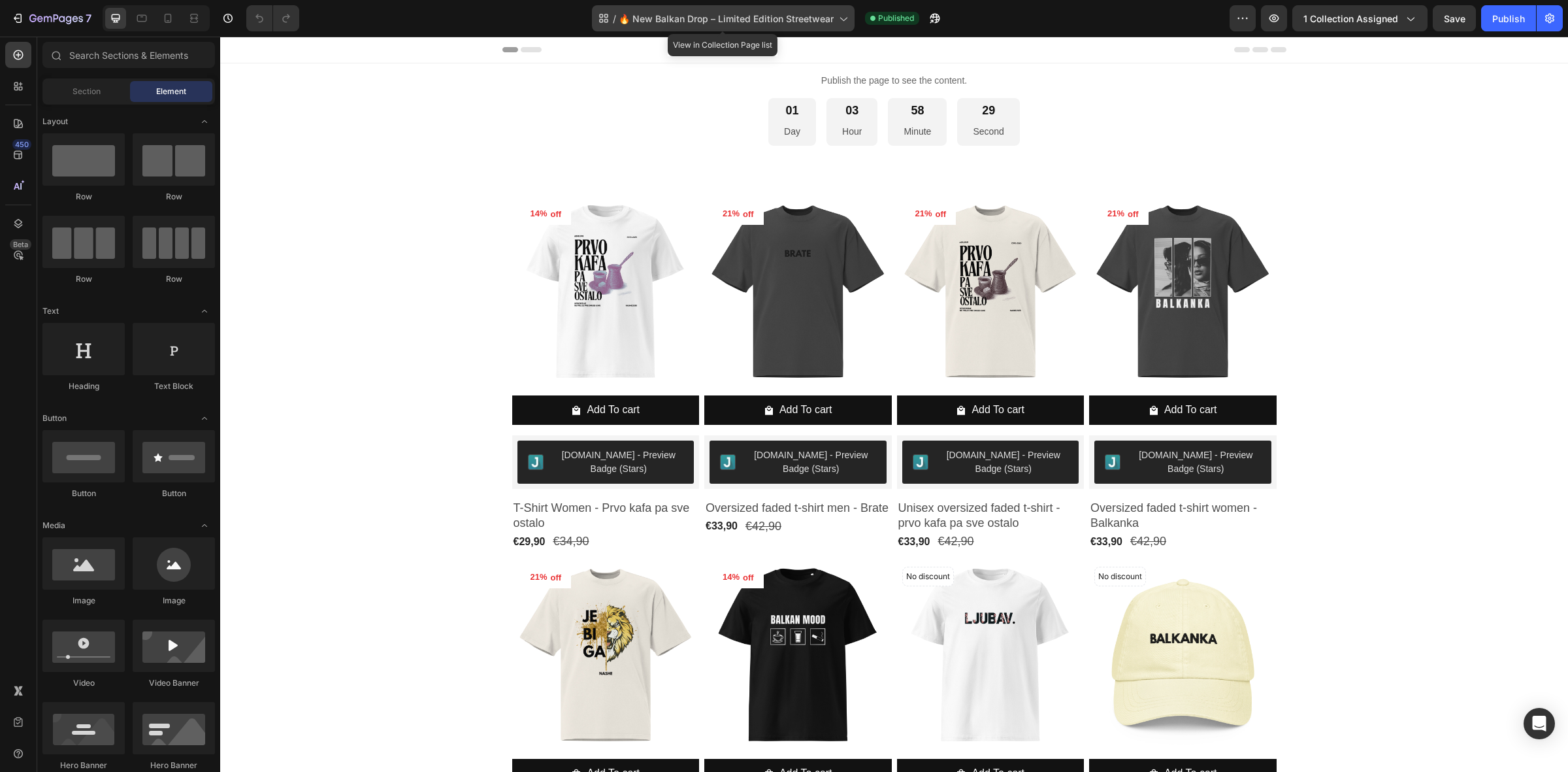
click at [634, 23] on span "🔥 New Balkan Drop – Limited Edition Streetwear" at bounding box center [726, 19] width 215 height 14
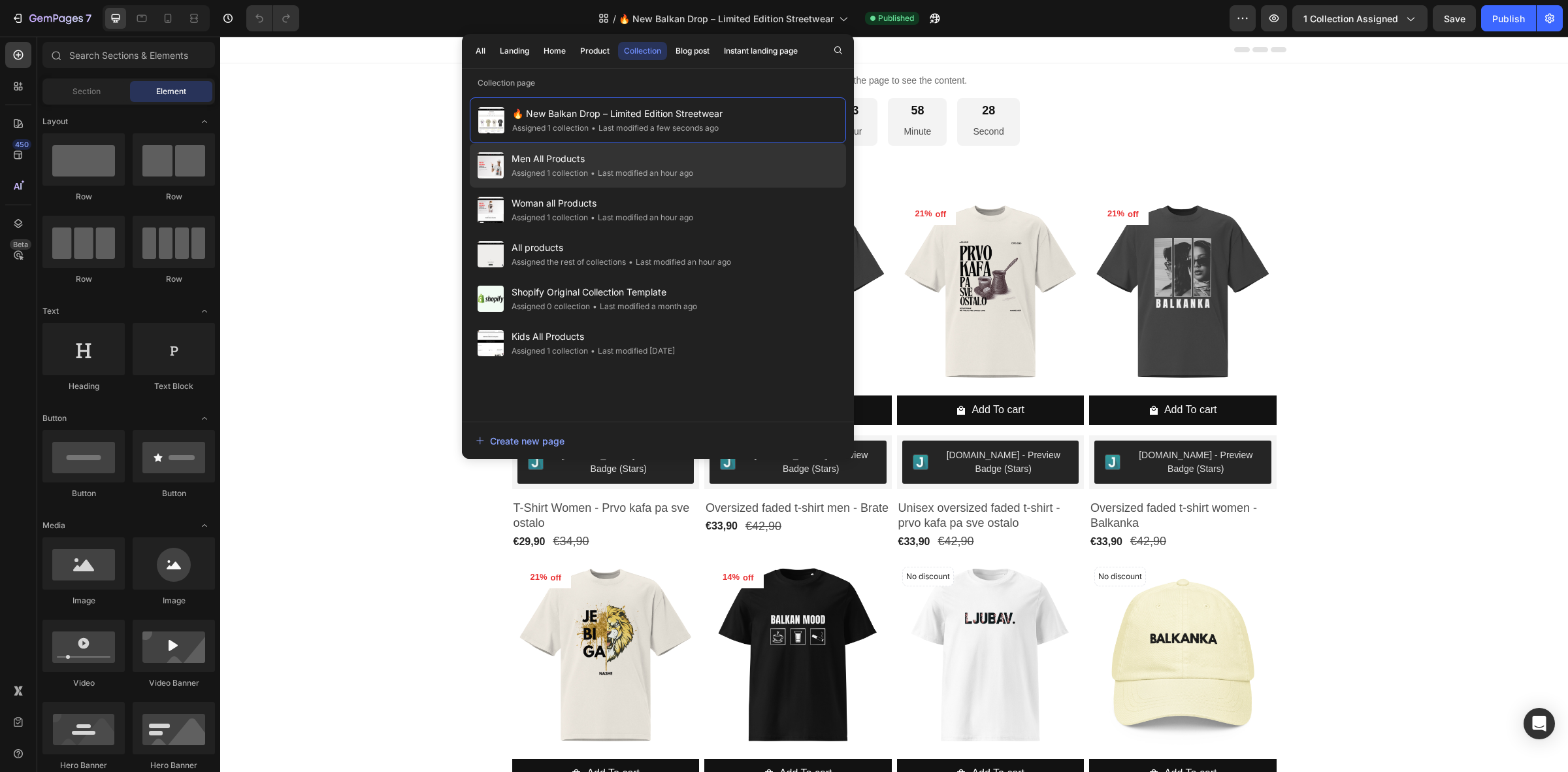
click at [590, 165] on span "Men All Products" at bounding box center [602, 159] width 181 height 16
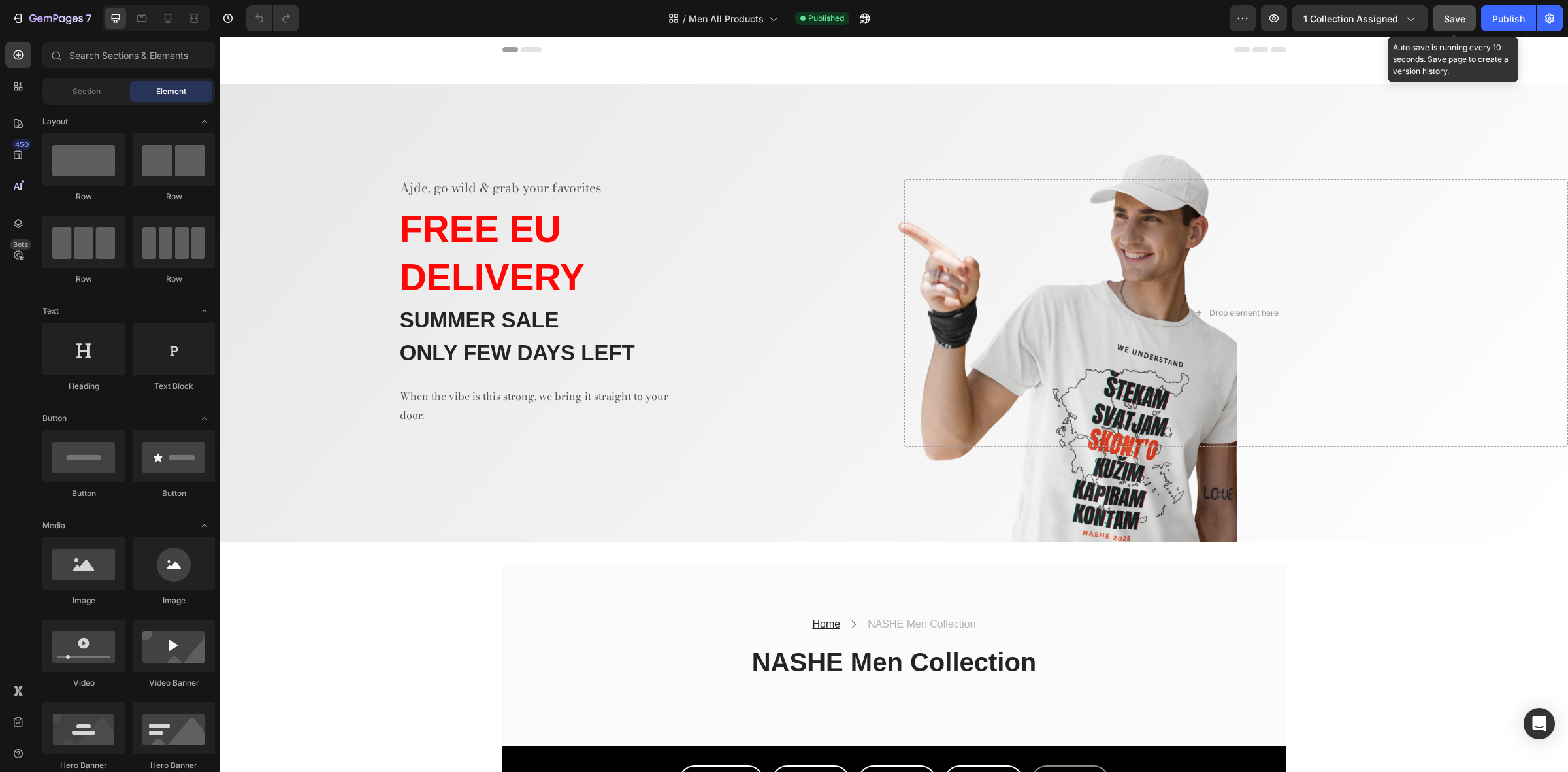
click at [1444, 9] on button "Save" at bounding box center [1454, 19] width 43 height 26
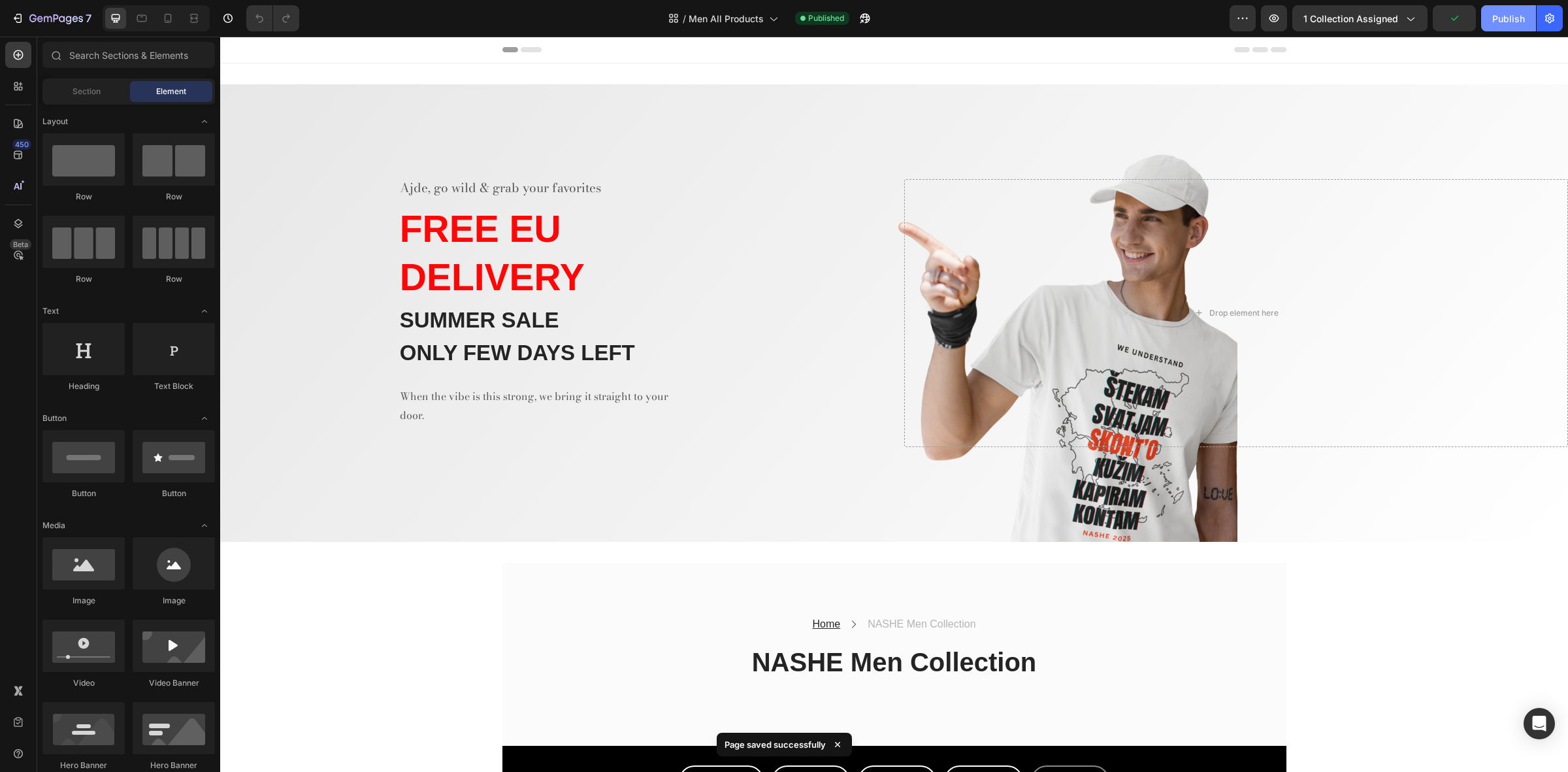
click at [1504, 17] on div "Publish" at bounding box center [1508, 19] width 33 height 14
